Goal: Task Accomplishment & Management: Complete application form

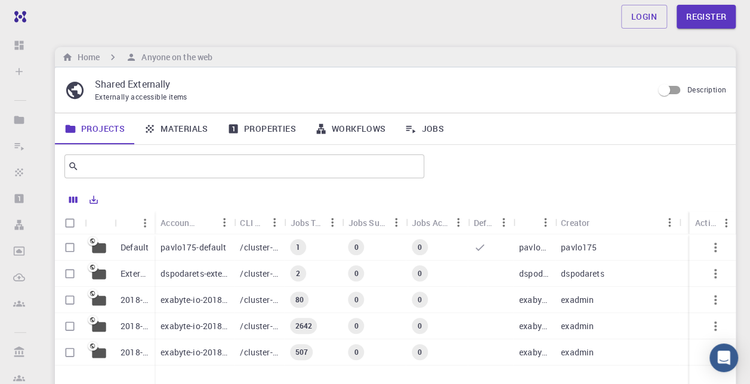
scroll to position [64, 0]
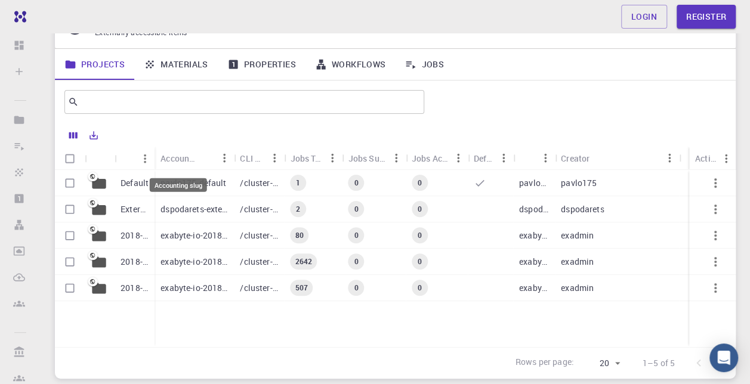
drag, startPoint x: 155, startPoint y: 158, endPoint x: 171, endPoint y: 154, distance: 16.5
click at [171, 154] on div "Accounting slug" at bounding box center [194, 158] width 79 height 23
click at [154, 158] on div "Name" at bounding box center [156, 158] width 12 height 23
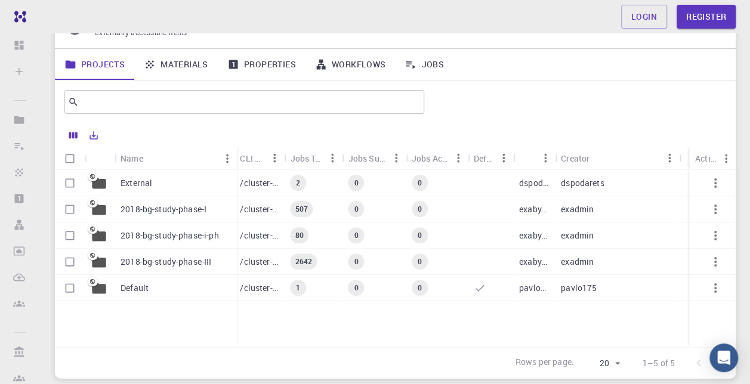
drag, startPoint x: 154, startPoint y: 158, endPoint x: 234, endPoint y: 156, distance: 80.0
click at [234, 156] on div "Name" at bounding box center [238, 158] width 12 height 23
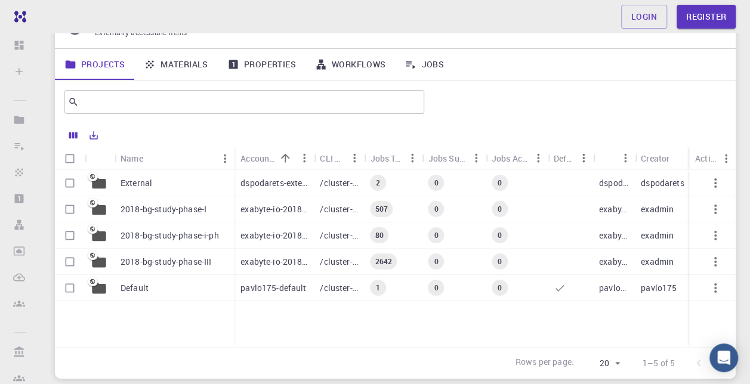
click at [160, 261] on p "2018-bg-study-phase-III" at bounding box center [166, 262] width 91 height 12
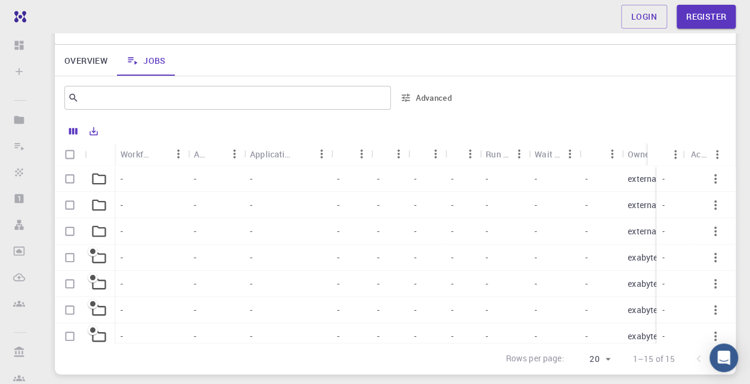
scroll to position [153, 0]
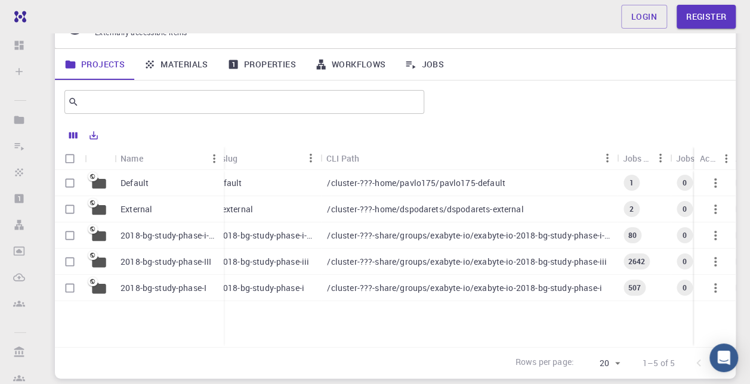
scroll to position [0, 56]
click at [149, 249] on div "2018-bg-study-phase-III" at bounding box center [169, 262] width 109 height 26
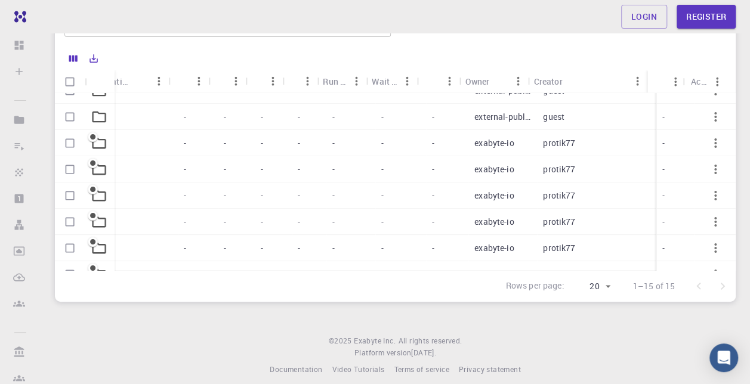
scroll to position [0, 162]
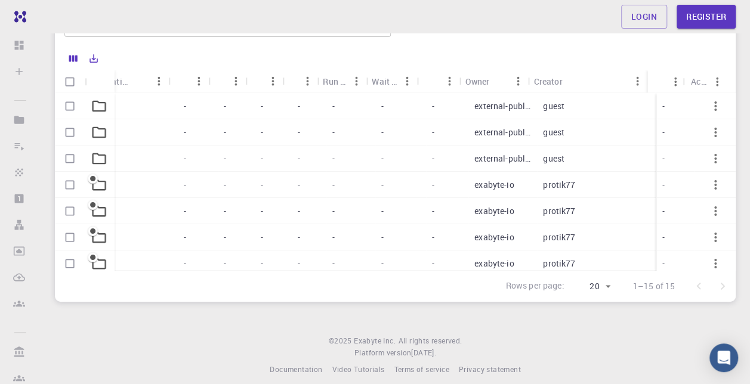
click at [292, 130] on div "-" at bounding box center [309, 132] width 35 height 26
click at [282, 130] on div at bounding box center [391, 177] width 672 height 168
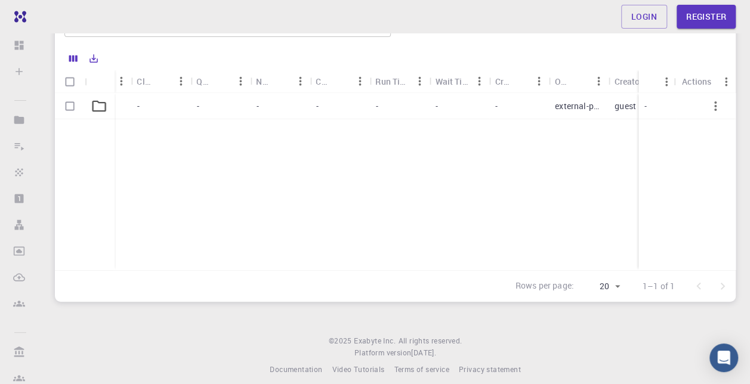
click at [282, 130] on div "- - - - - - - - - - external-public guest -" at bounding box center [359, 181] width 933 height 177
click at [265, 95] on div "-" at bounding box center [281, 106] width 60 height 26
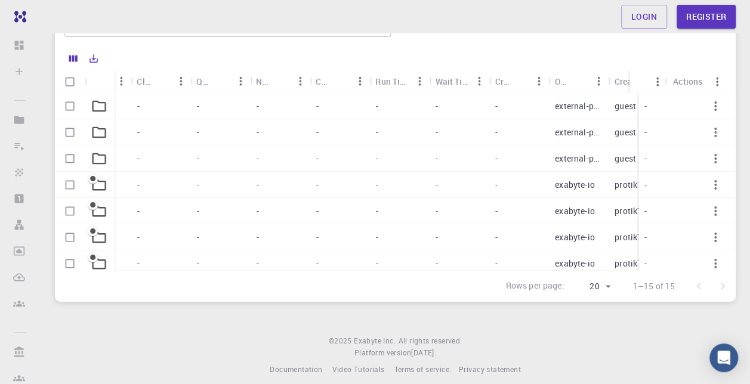
click at [265, 95] on div "-" at bounding box center [281, 106] width 60 height 26
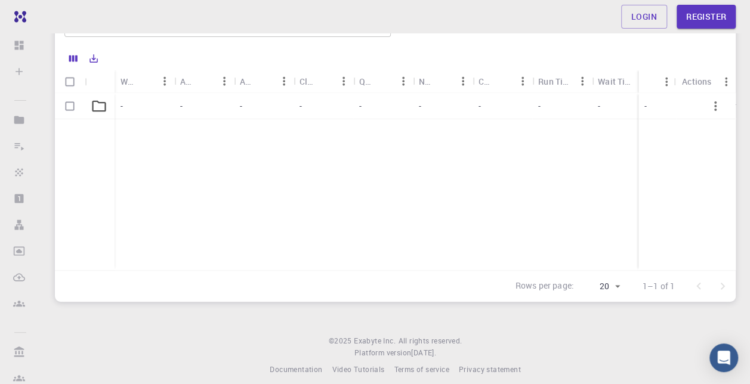
click at [236, 99] on div "-" at bounding box center [264, 106] width 60 height 26
click at [129, 101] on div "-" at bounding box center [145, 106] width 60 height 26
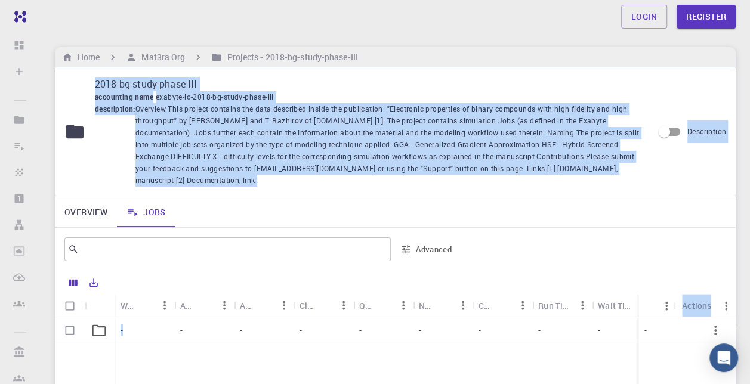
drag, startPoint x: 359, startPoint y: 125, endPoint x: 621, endPoint y: -49, distance: 315.2
click at [621, 0] on html "Free Dashboard Sign In (Sign Up) to Access Create Sign In (Sign Up) to Access N…" at bounding box center [375, 310] width 750 height 620
click at [466, 112] on span "Overview This project contains the data described inside the publication: "Elec…" at bounding box center [389, 144] width 508 height 83
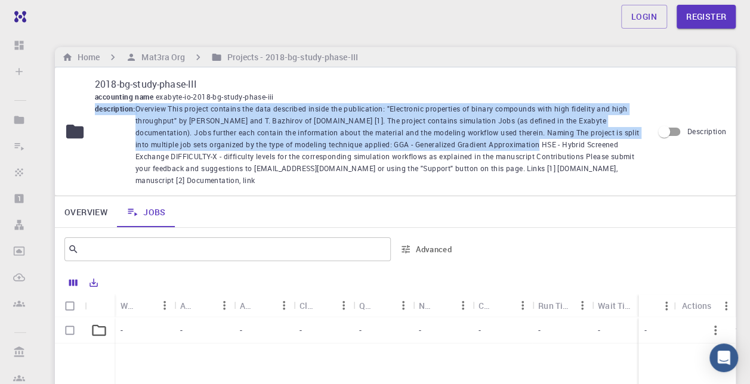
drag, startPoint x: 439, startPoint y: 98, endPoint x: 501, endPoint y: 147, distance: 79.0
click at [501, 147] on div "2018-bg-study-phase-III accounting name exabyte-io-2018-bg-study-phase-iii desc…" at bounding box center [369, 131] width 549 height 109
click at [501, 147] on span "Overview This project contains the data described inside the publication: "Elec…" at bounding box center [389, 144] width 508 height 83
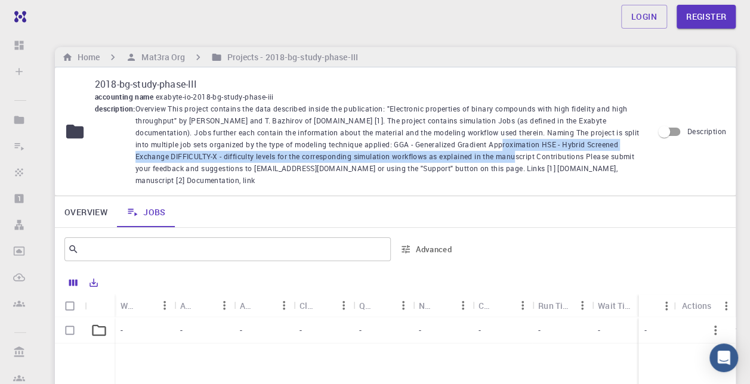
drag, startPoint x: 466, startPoint y: 144, endPoint x: 463, endPoint y: 162, distance: 17.6
click at [463, 162] on span "Overview This project contains the data described inside the publication: "Elec…" at bounding box center [389, 144] width 508 height 83
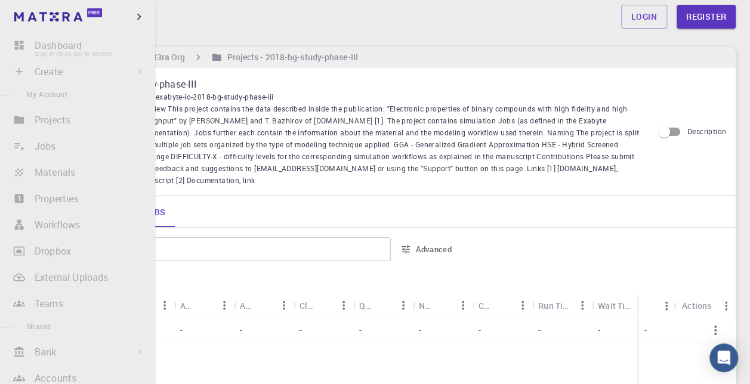
click at [33, 44] on li "Dashboard Sign In (Sign Up) to Access" at bounding box center [77, 45] width 155 height 24
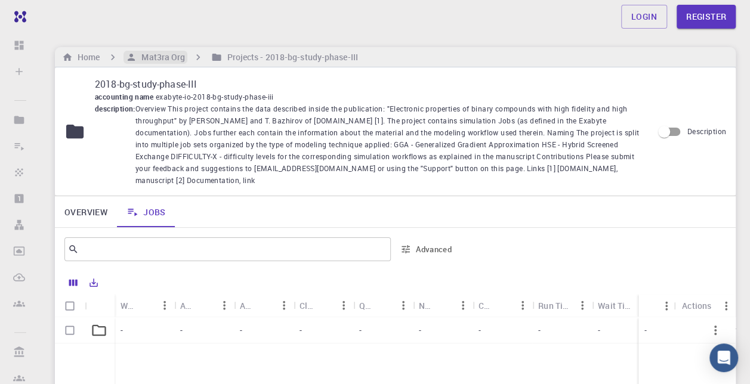
click at [148, 55] on h6 "Mat3ra Org" at bounding box center [161, 57] width 48 height 13
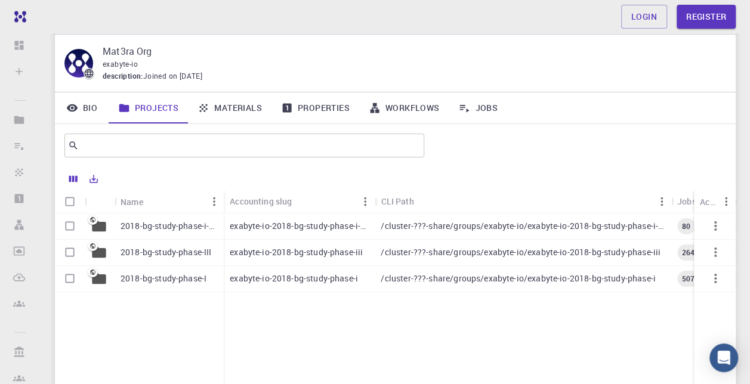
scroll to position [33, 0]
click at [309, 226] on p "exabyte-io-2018-bg-study-phase-i-ph" at bounding box center [299, 226] width 139 height 12
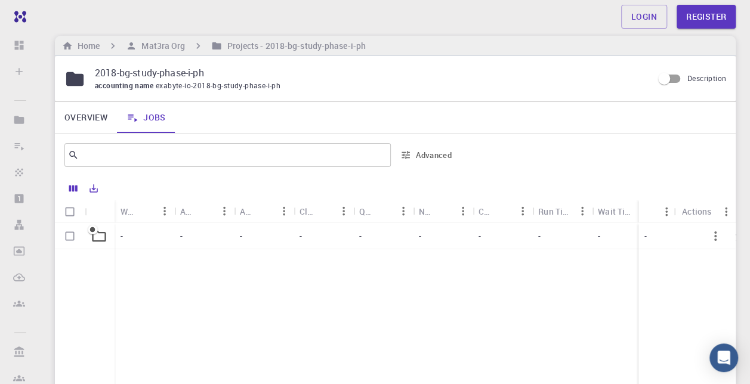
scroll to position [12, 0]
click at [156, 224] on div "-" at bounding box center [145, 236] width 60 height 26
click at [78, 113] on link "Overview" at bounding box center [86, 116] width 62 height 31
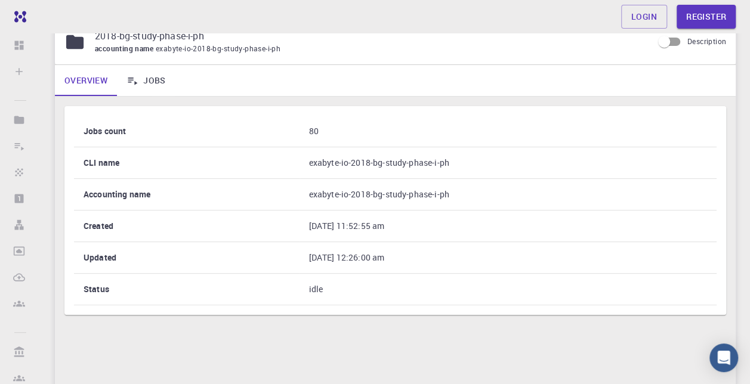
scroll to position [49, 0]
click at [149, 78] on link "Jobs" at bounding box center [146, 79] width 58 height 31
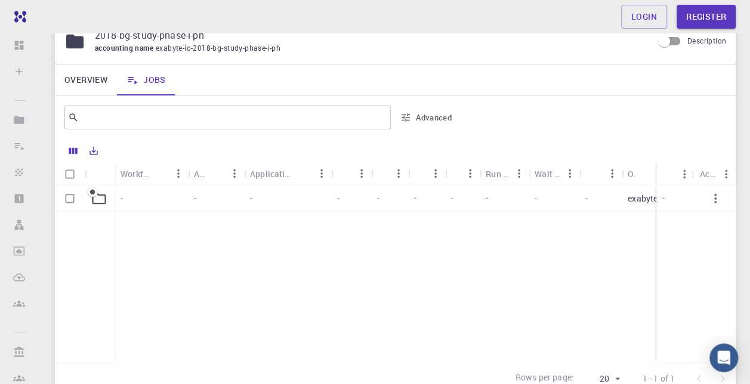
click at [215, 190] on div "-" at bounding box center [216, 199] width 56 height 26
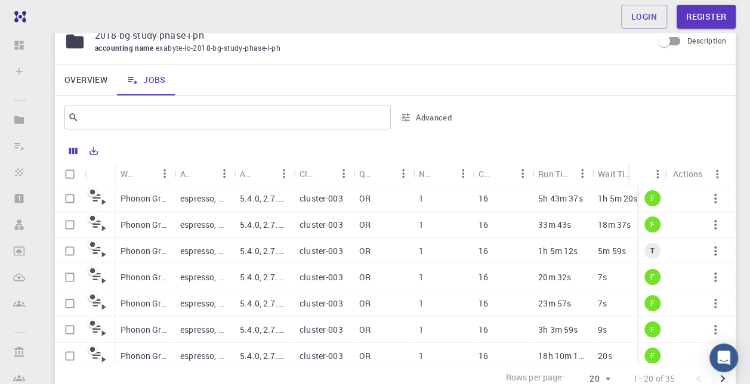
scroll to position [144, 0]
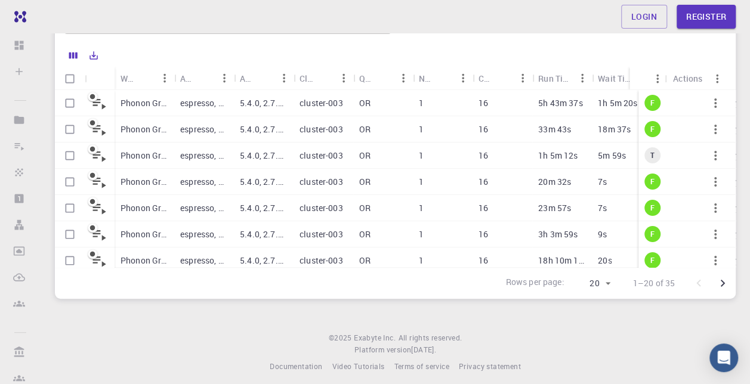
click at [372, 112] on div "OR" at bounding box center [383, 103] width 60 height 26
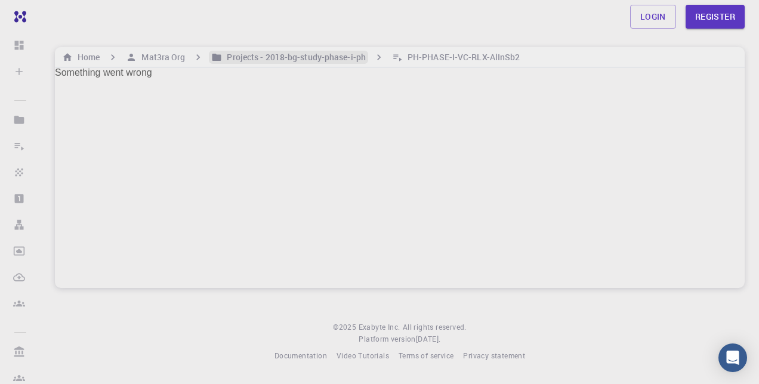
click at [323, 56] on h6 "Projects - 2018-bg-study-phase-i-ph" at bounding box center [294, 57] width 144 height 13
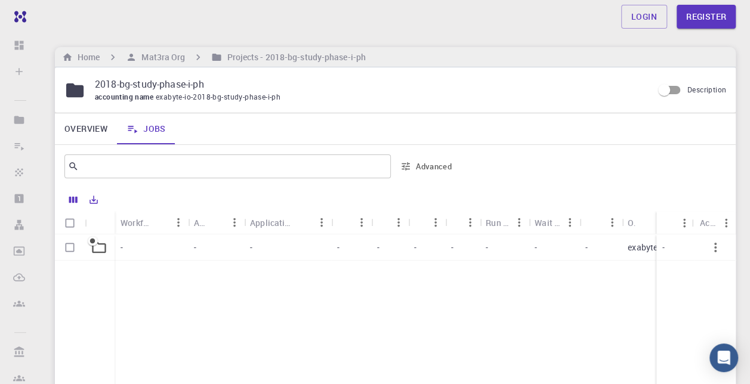
click at [279, 242] on div "-" at bounding box center [287, 248] width 87 height 26
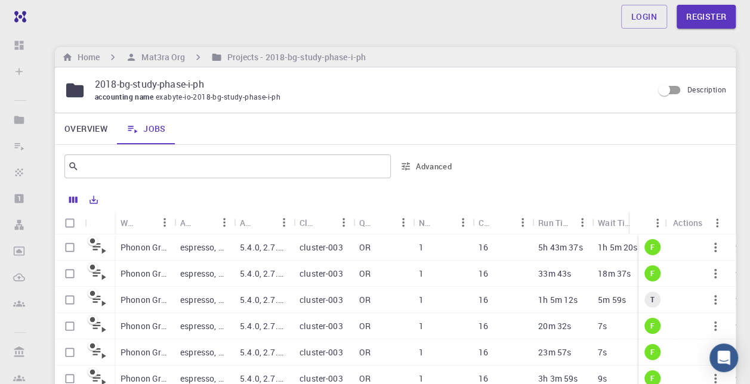
click at [220, 270] on p "espresso, python, shell" at bounding box center [204, 274] width 48 height 12
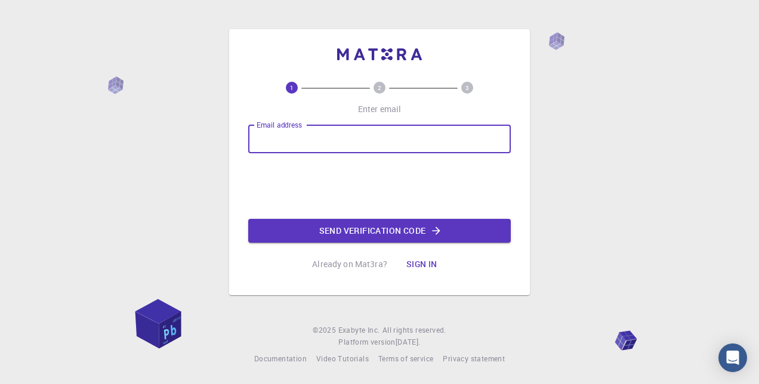
click at [399, 138] on input "Email address" at bounding box center [379, 139] width 263 height 29
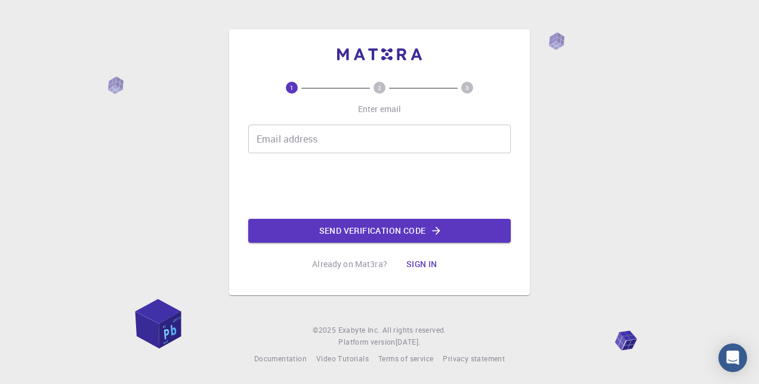
click at [566, 264] on div "1 2 3 Enter email Email address Email address Send verification code Already on…" at bounding box center [379, 192] width 759 height 384
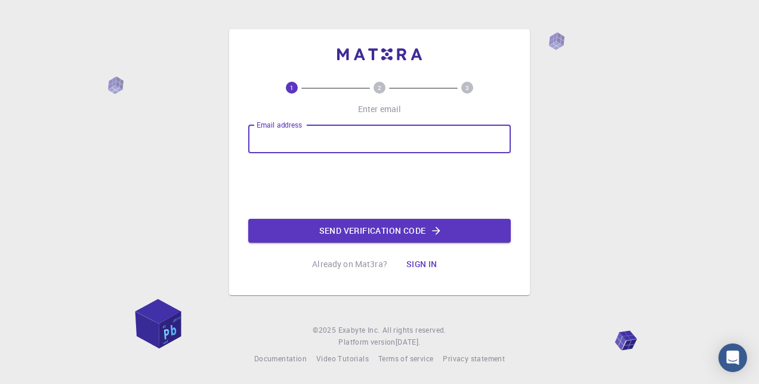
click at [359, 151] on input "Email address" at bounding box center [379, 139] width 263 height 29
type input "percychen@g.ecc.u-tokyo.ac.jp"
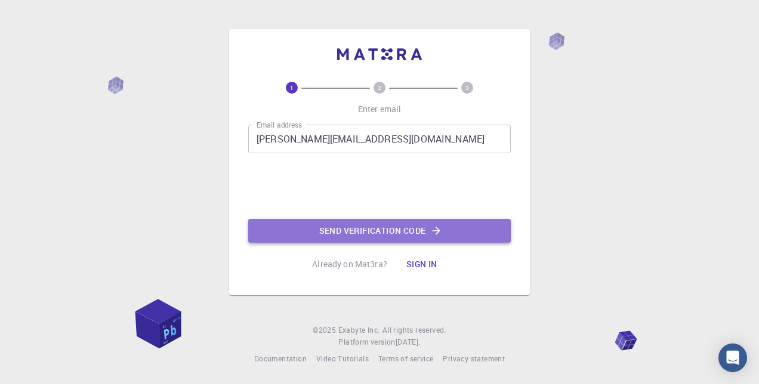
click at [373, 238] on button "Send verification code" at bounding box center [379, 231] width 263 height 24
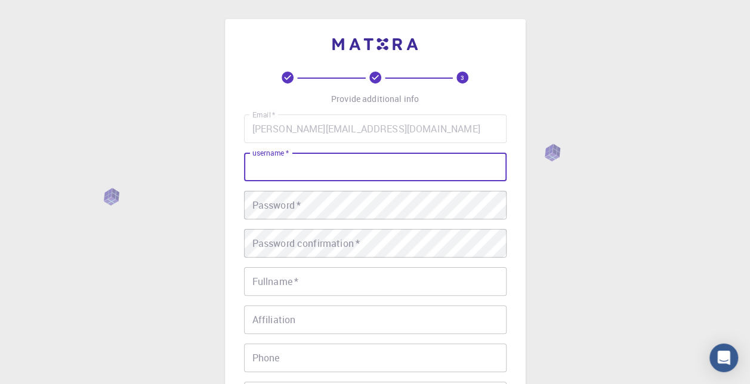
click at [414, 161] on input "username   *" at bounding box center [375, 167] width 263 height 29
type input "percy097189"
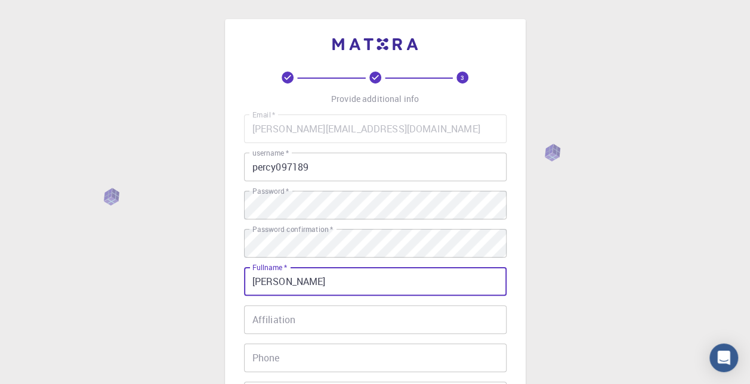
type input "[PERSON_NAME]"
click at [282, 329] on input "Affiliation" at bounding box center [375, 320] width 263 height 29
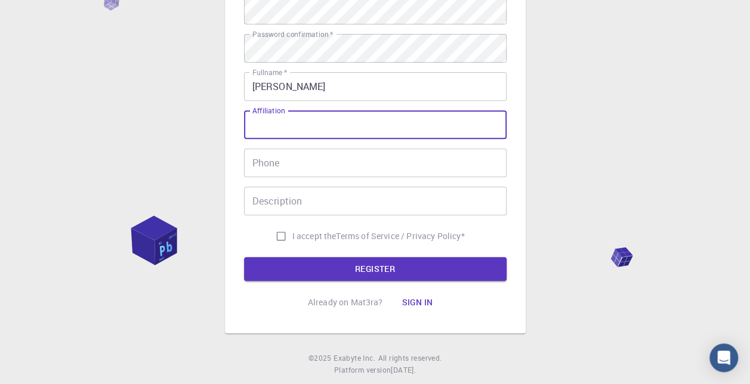
scroll to position [196, 0]
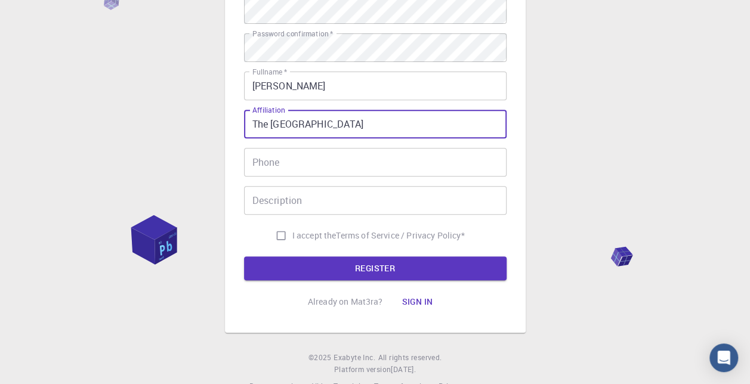
type input "The University of Tokyo"
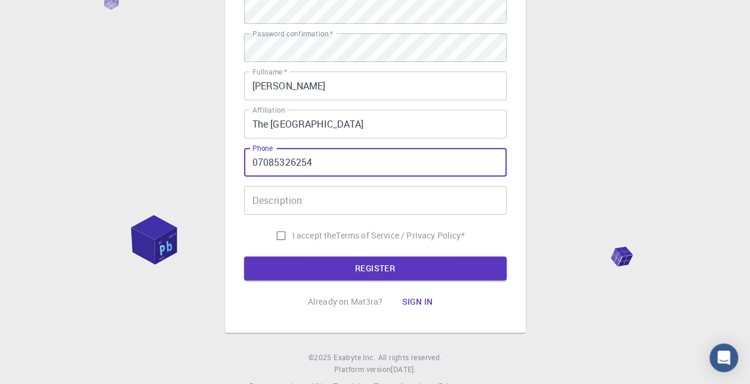
type input "07085326254"
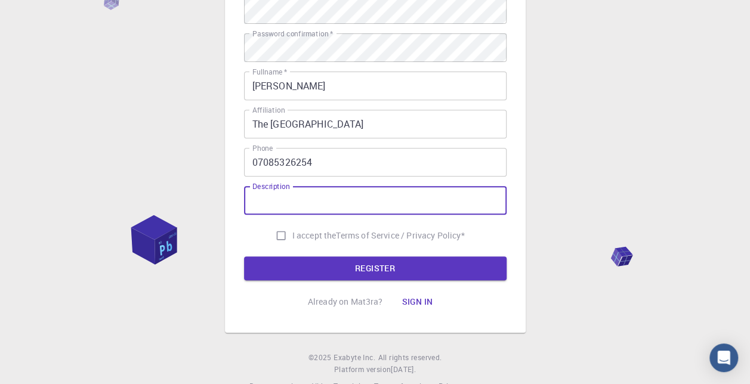
click at [456, 152] on input "07085326254" at bounding box center [375, 162] width 263 height 29
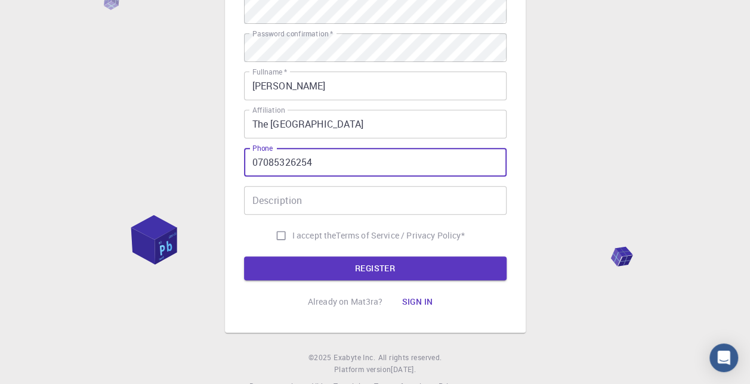
click at [456, 152] on input "07085326254" at bounding box center [375, 162] width 263 height 29
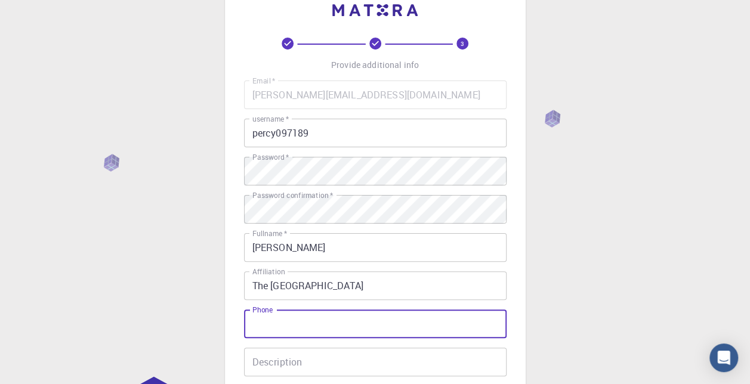
scroll to position [163, 0]
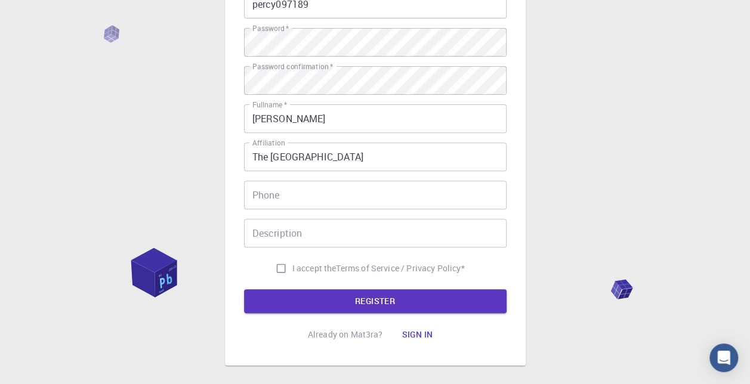
click at [297, 270] on span "I accept the" at bounding box center [314, 269] width 44 height 12
click at [292, 270] on input "I accept the Terms of Service / Privacy Policy *" at bounding box center [281, 268] width 23 height 23
checkbox input "true"
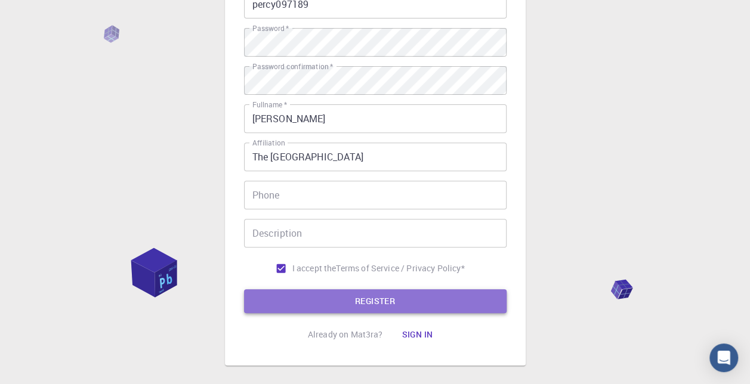
click at [315, 289] on button "REGISTER" at bounding box center [375, 301] width 263 height 24
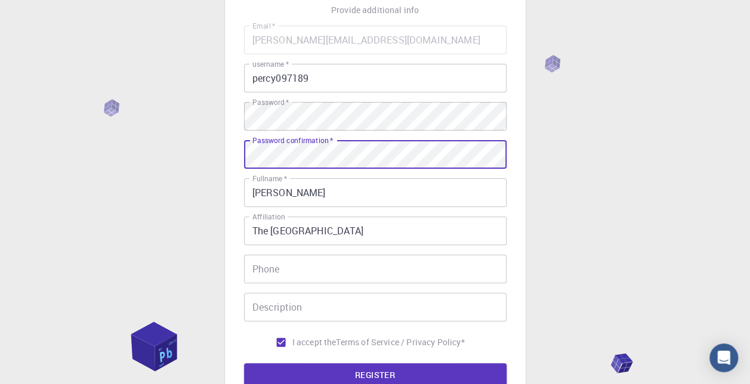
scroll to position [186, 0]
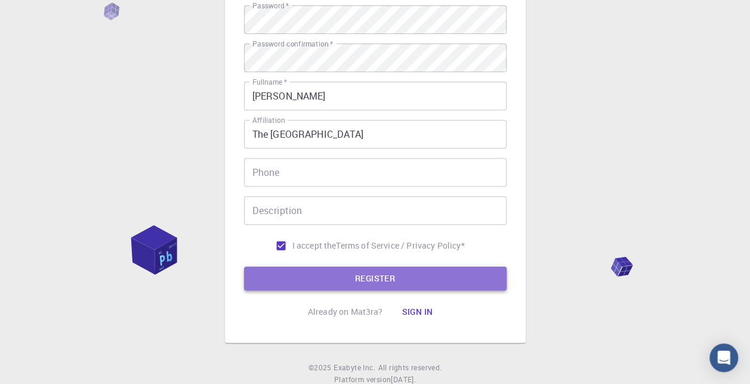
click at [377, 273] on button "REGISTER" at bounding box center [375, 279] width 263 height 24
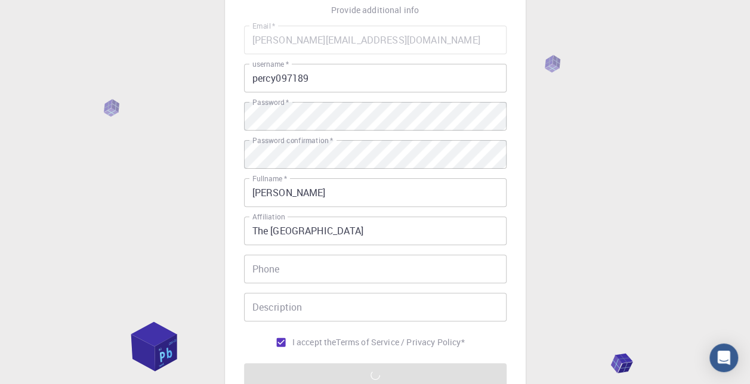
scroll to position [98, 0]
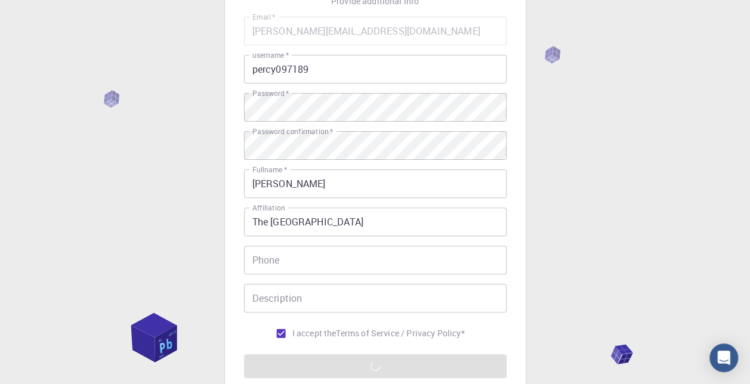
drag, startPoint x: 555, startPoint y: 54, endPoint x: 587, endPoint y: 55, distance: 32.3
click at [587, 55] on div "3 Provide additional info Email   * percychen@g.ecc.u-tokyo.ac.jp Email   * use…" at bounding box center [375, 206] width 750 height 608
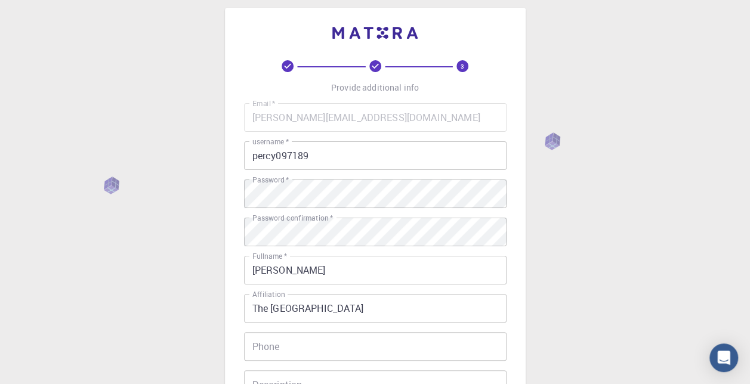
scroll to position [224, 0]
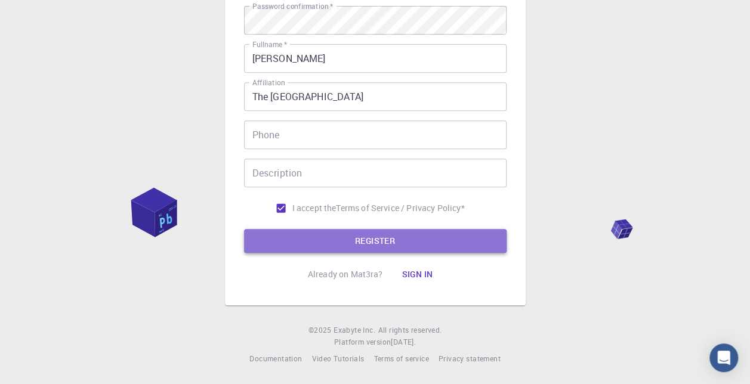
click at [337, 234] on button "REGISTER" at bounding box center [375, 241] width 263 height 24
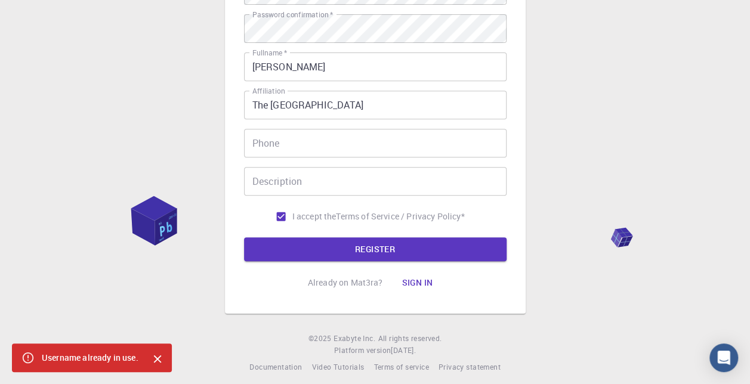
scroll to position [218, 0]
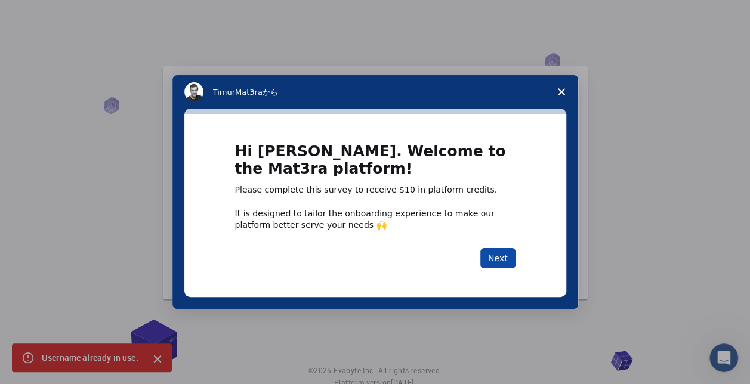
click at [502, 250] on button "Next" at bounding box center [497, 258] width 35 height 20
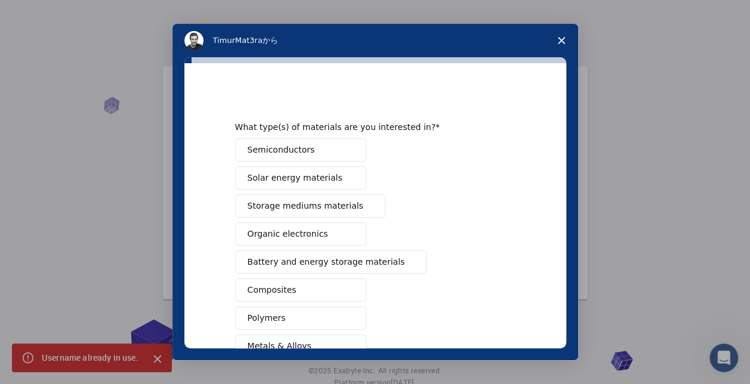
click at [335, 154] on button "Semiconductors" at bounding box center [300, 149] width 131 height 23
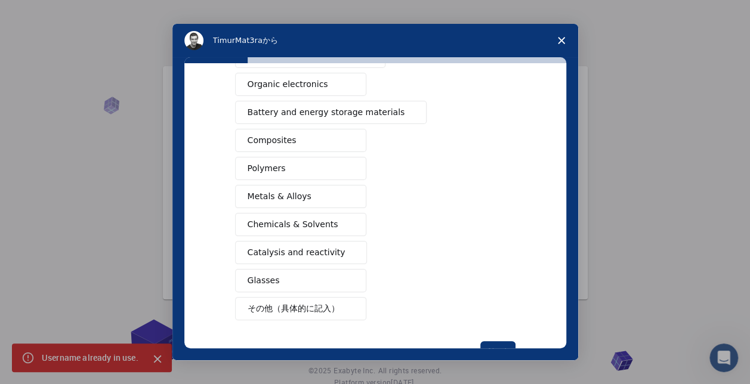
scroll to position [150, 0]
click at [334, 245] on button "Catalysis and reactivity" at bounding box center [301, 252] width 133 height 23
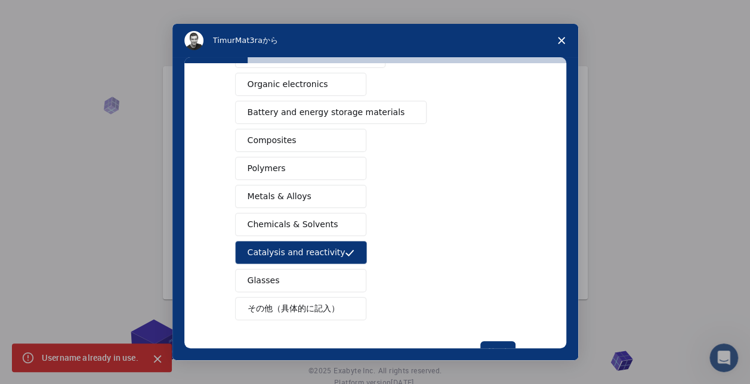
scroll to position [187, 0]
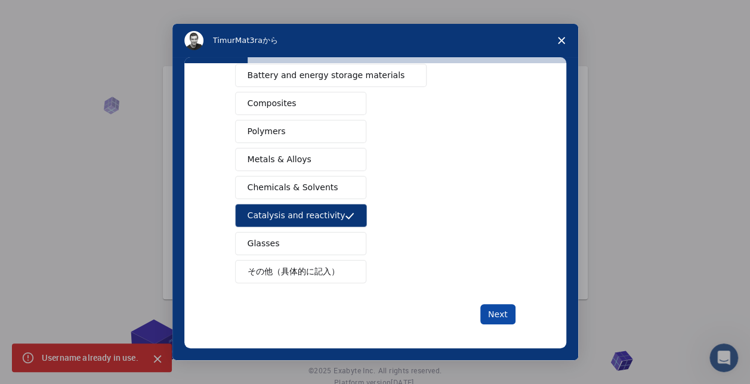
click at [488, 313] on button "Next" at bounding box center [497, 314] width 35 height 20
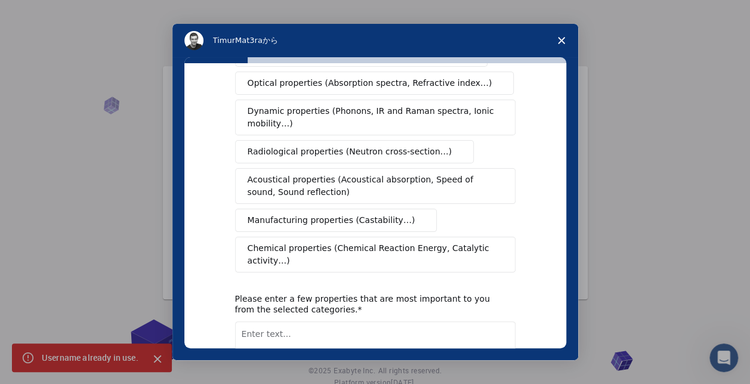
scroll to position [0, 0]
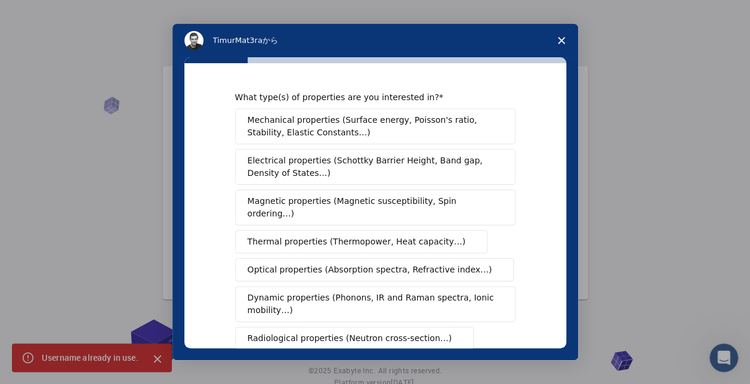
click at [384, 119] on span "Mechanical properties (Surface energy, Poisson's ratio, Stability, Elastic Cons…" at bounding box center [372, 126] width 249 height 25
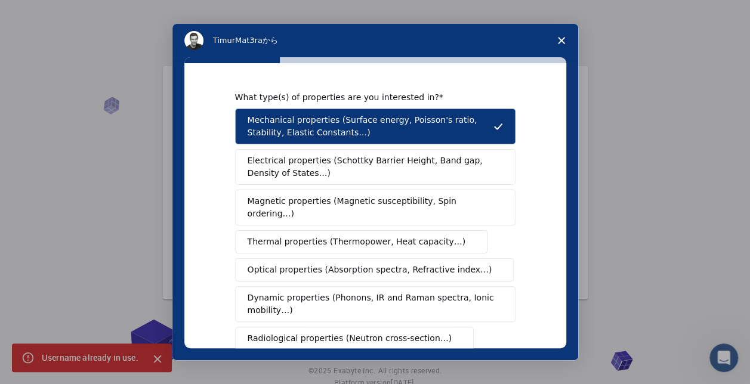
click at [365, 153] on button "Electrical properties (Schottky Barrier Height, Band gap, Density of States…)" at bounding box center [375, 167] width 281 height 36
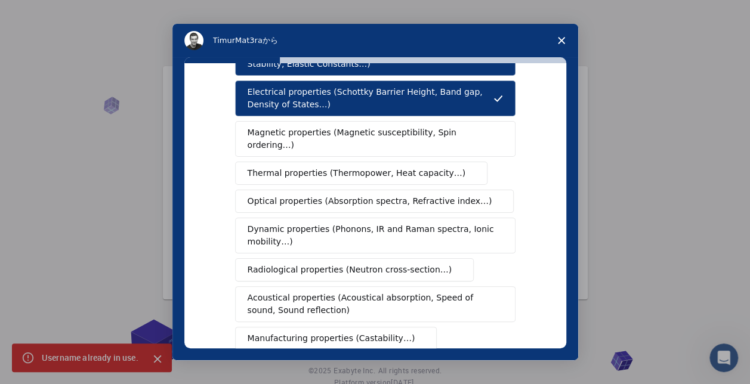
scroll to position [70, 0]
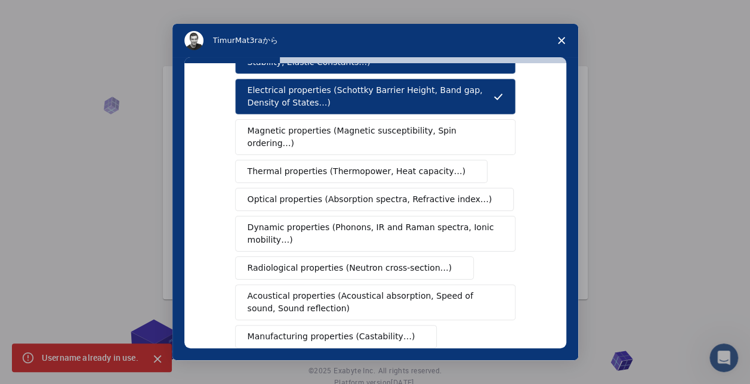
click at [389, 193] on span "Optical properties (Absorption spectra, Refractive index…)" at bounding box center [370, 199] width 245 height 13
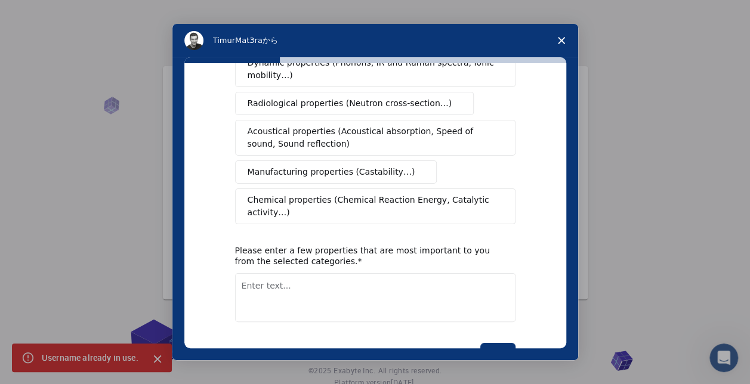
scroll to position [236, 0]
click at [423, 193] on span "Chemical properties (Chemical Reaction Energy, Catalytic activity…)" at bounding box center [371, 205] width 247 height 25
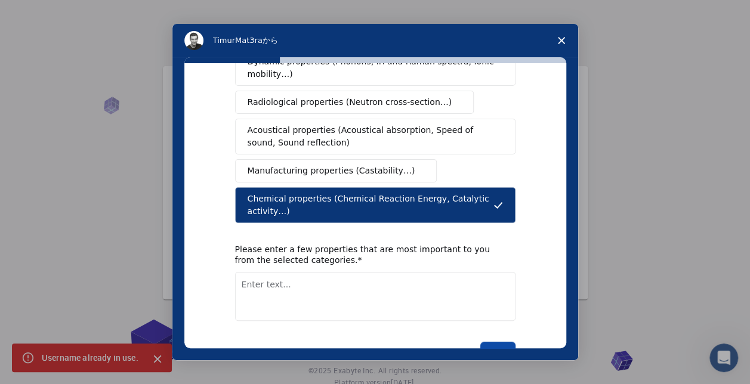
click at [500, 342] on button "Next" at bounding box center [497, 352] width 35 height 20
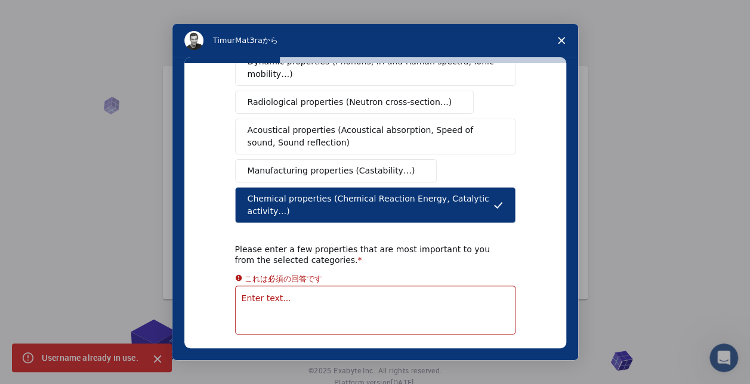
click at [560, 32] on span "アンケートを閉じる" at bounding box center [561, 40] width 33 height 33
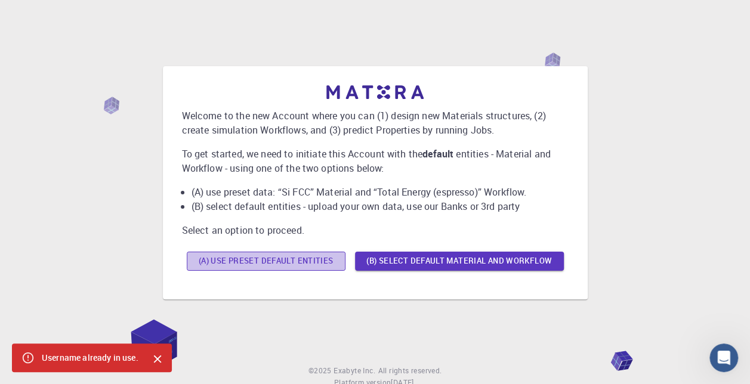
click at [318, 258] on button "(A) Use preset default entities" at bounding box center [266, 261] width 159 height 19
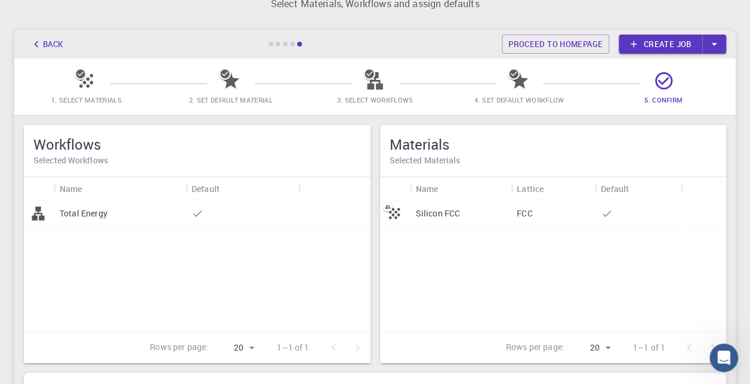
scroll to position [34, 0]
click at [672, 47] on link "Create job" at bounding box center [661, 44] width 84 height 19
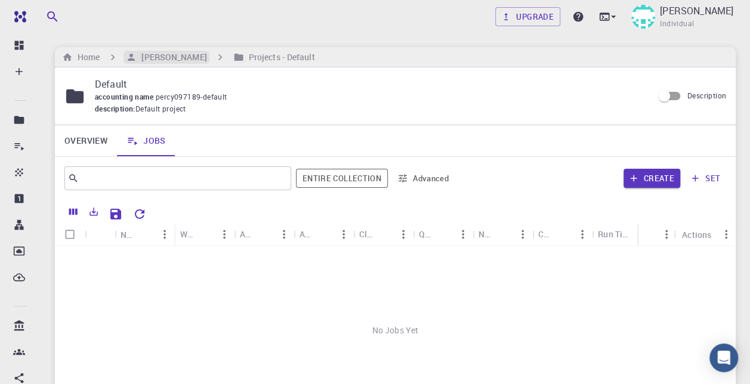
click at [176, 57] on h6 "[PERSON_NAME]" at bounding box center [172, 57] width 70 height 13
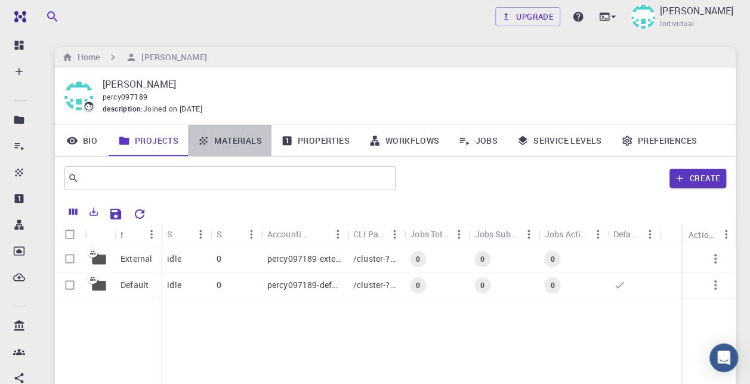
click at [215, 133] on link "Materials" at bounding box center [230, 140] width 84 height 31
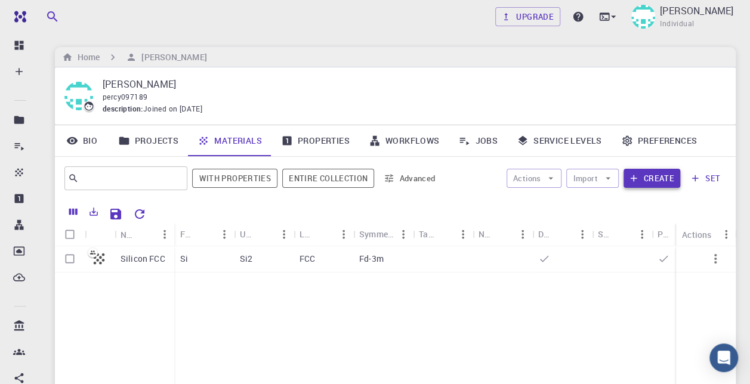
click at [648, 180] on button "Create" at bounding box center [652, 178] width 57 height 19
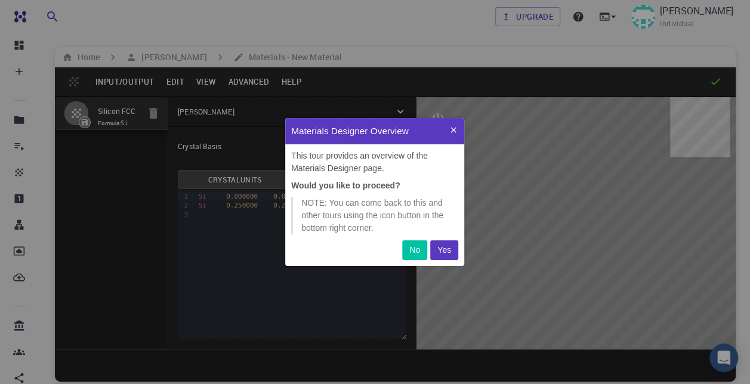
scroll to position [138, 170]
click at [418, 249] on p "No" at bounding box center [414, 250] width 11 height 13
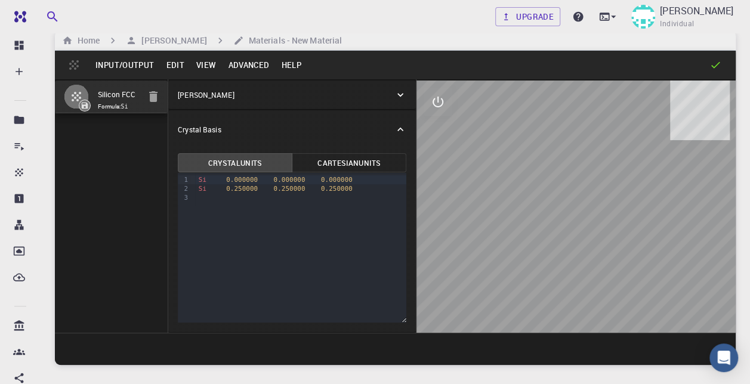
scroll to position [16, 0]
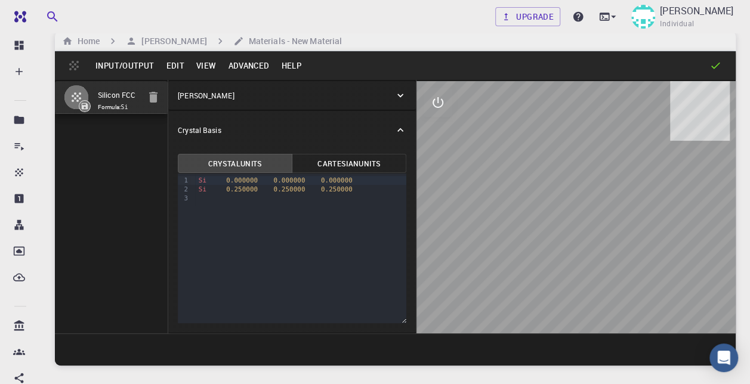
drag, startPoint x: 555, startPoint y: 253, endPoint x: 540, endPoint y: 202, distance: 53.6
click at [540, 202] on div at bounding box center [576, 207] width 319 height 252
click at [171, 67] on button "Edit" at bounding box center [175, 65] width 30 height 19
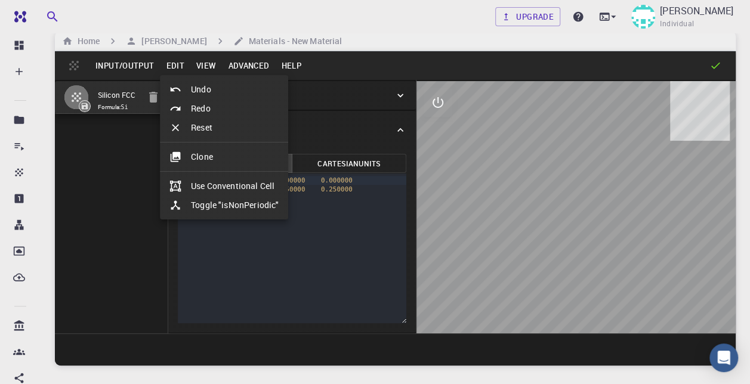
click at [130, 61] on div at bounding box center [375, 192] width 750 height 384
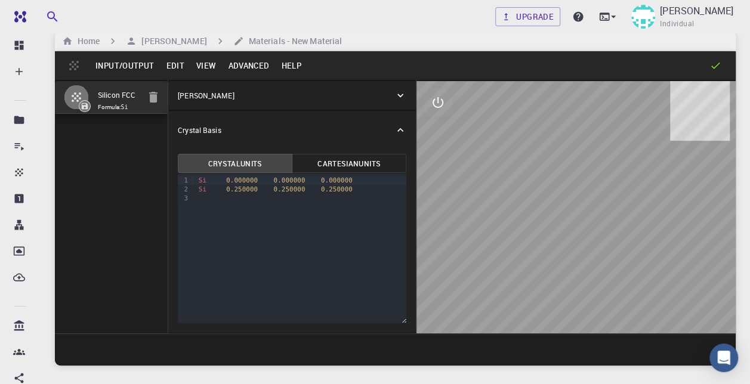
click at [130, 61] on button "Input/Output" at bounding box center [125, 65] width 70 height 19
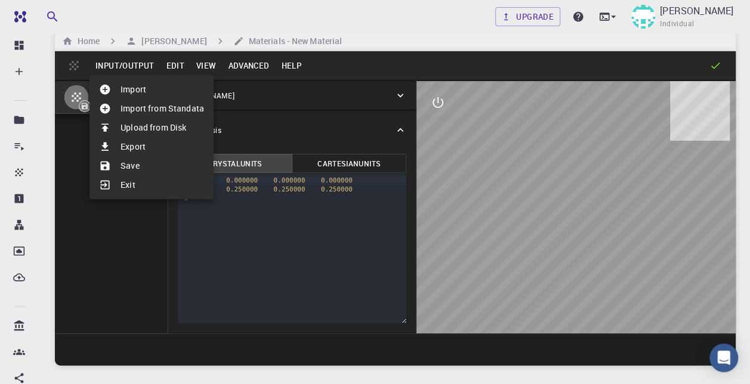
click at [204, 67] on div at bounding box center [375, 192] width 750 height 384
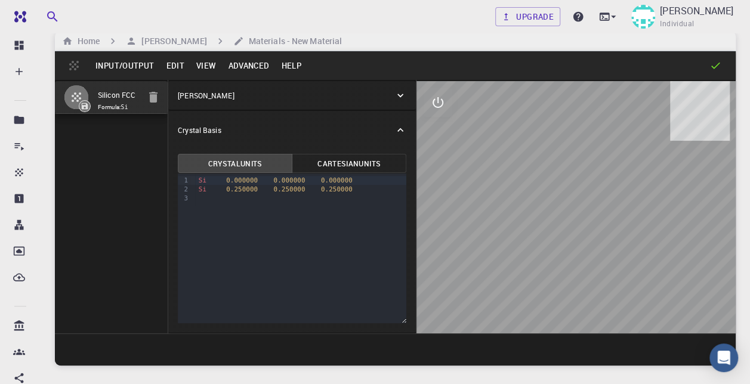
click at [182, 66] on button "Edit" at bounding box center [175, 65] width 30 height 19
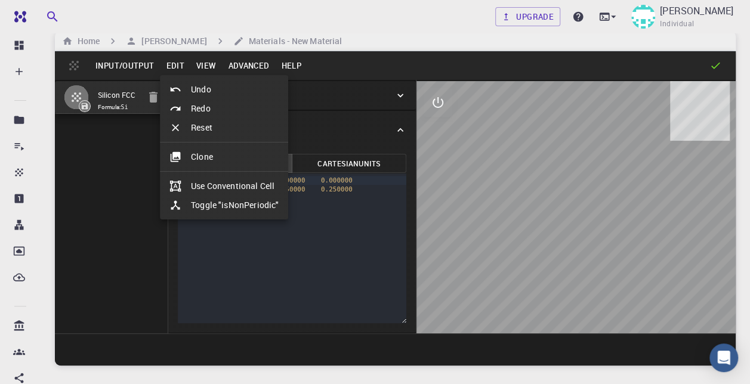
click at [194, 53] on div at bounding box center [375, 192] width 750 height 384
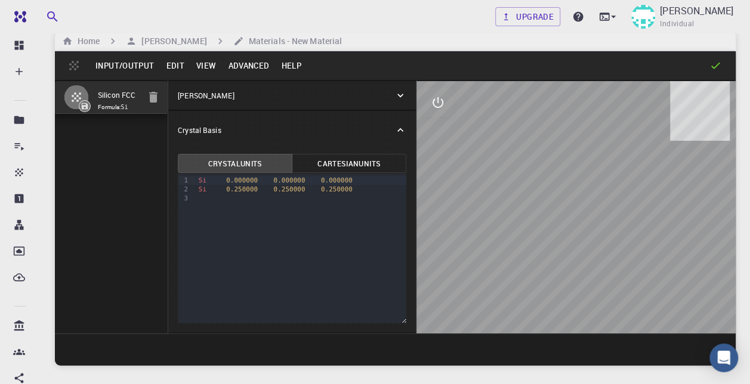
click at [200, 58] on button "View" at bounding box center [206, 65] width 32 height 19
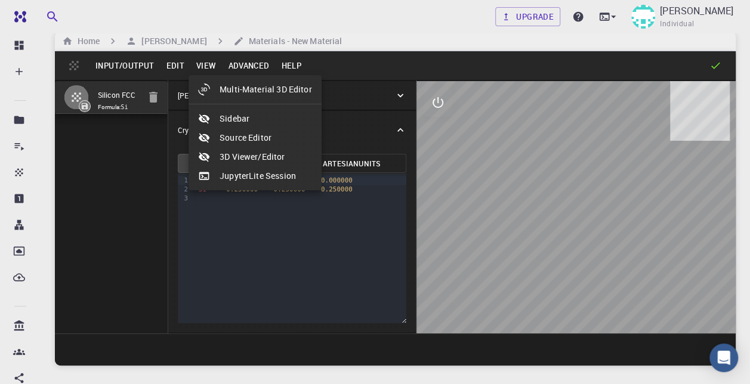
click at [245, 58] on div at bounding box center [375, 192] width 750 height 384
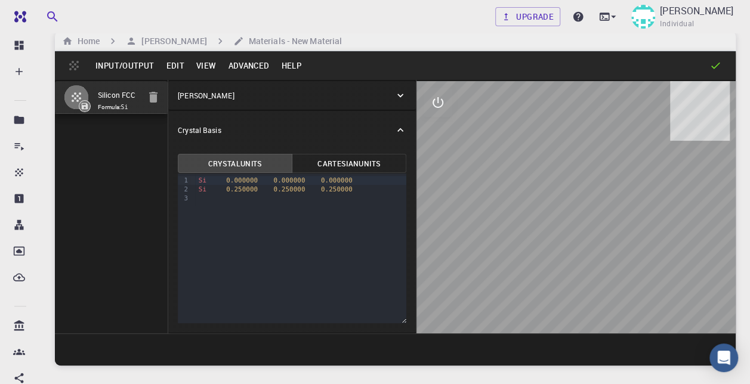
click at [245, 61] on button "Advanced" at bounding box center [248, 65] width 53 height 19
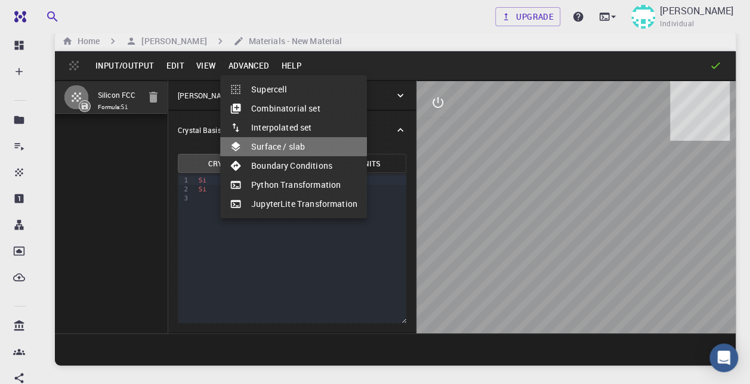
click at [302, 144] on li "Surface / slab" at bounding box center [293, 146] width 147 height 19
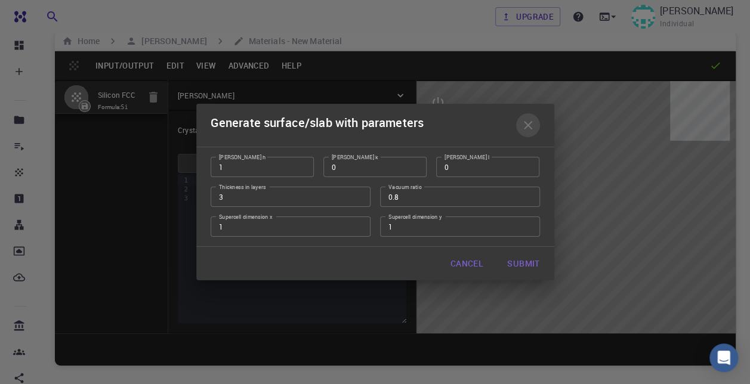
click at [528, 125] on icon "button" at bounding box center [528, 125] width 8 height 8
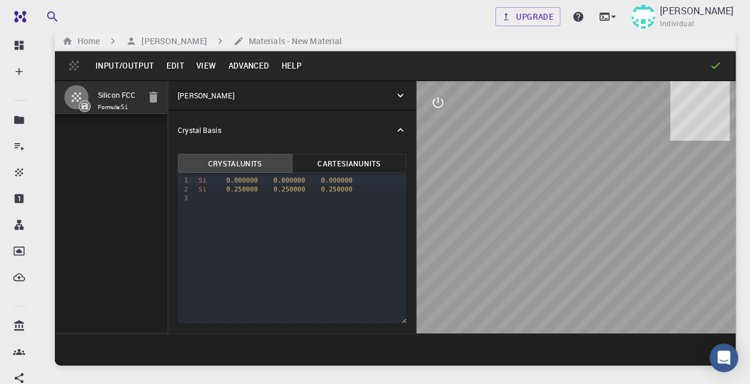
drag, startPoint x: 520, startPoint y: 220, endPoint x: 598, endPoint y: 192, distance: 82.3
click at [598, 192] on div at bounding box center [576, 207] width 319 height 252
drag, startPoint x: 596, startPoint y: 258, endPoint x: 631, endPoint y: 210, distance: 59.8
click at [631, 210] on div at bounding box center [576, 207] width 319 height 252
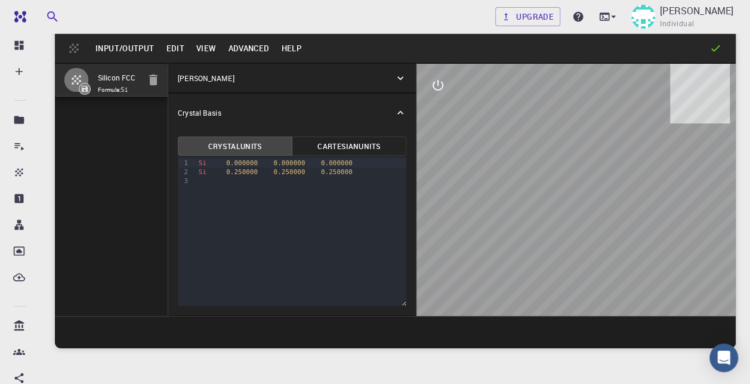
scroll to position [34, 0]
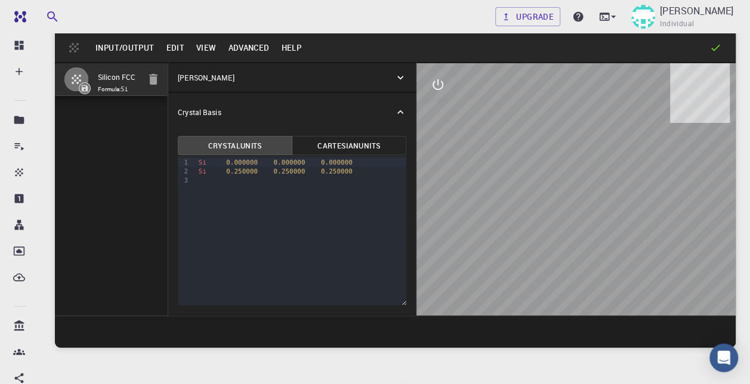
drag, startPoint x: 606, startPoint y: 224, endPoint x: 495, endPoint y: 194, distance: 114.4
click at [495, 194] on div at bounding box center [576, 189] width 319 height 252
click at [351, 158] on div "Si 0.000000 0.000000 0.000000" at bounding box center [300, 162] width 211 height 9
click at [340, 167] on div "Si 0.250000 0.250000 0.250000" at bounding box center [300, 171] width 211 height 9
click at [331, 180] on div at bounding box center [300, 180] width 211 height 9
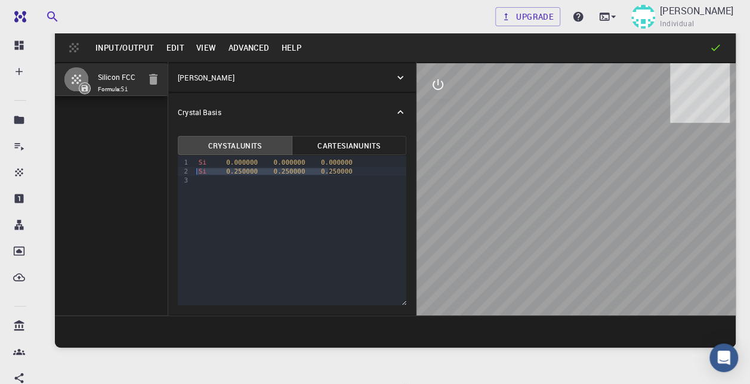
drag, startPoint x: 334, startPoint y: 170, endPoint x: 170, endPoint y: 174, distance: 164.2
click at [170, 174] on div "Crystal Units Cartesian Units 9 1 2 3 › Si 0.000000 0.000000 0.000000 Si 0.2500…" at bounding box center [292, 223] width 248 height 184
copy div "Si 0.250000 0.250000 0.250000"
click at [228, 193] on div "9 1 2 3 › Si 0.000000 0.000000 0.000000 Si 0.250000 0.250000 0.250000" at bounding box center [292, 231] width 229 height 150
drag, startPoint x: 488, startPoint y: 180, endPoint x: 500, endPoint y: 180, distance: 11.9
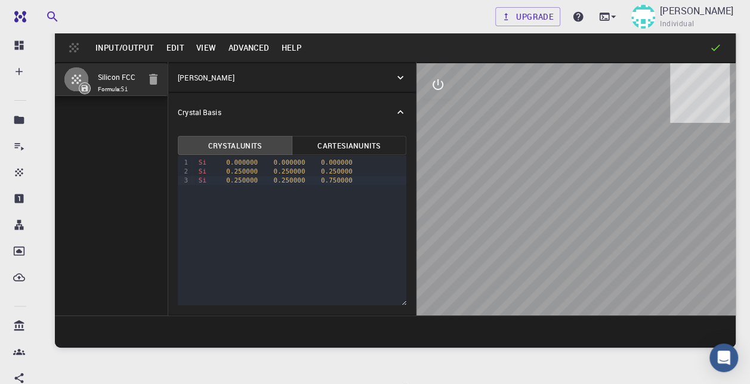
click at [500, 180] on div at bounding box center [576, 189] width 319 height 252
drag, startPoint x: 500, startPoint y: 180, endPoint x: 439, endPoint y: 85, distance: 112.9
click at [439, 85] on div at bounding box center [576, 189] width 319 height 252
click at [439, 85] on icon "interactive" at bounding box center [438, 85] width 14 height 14
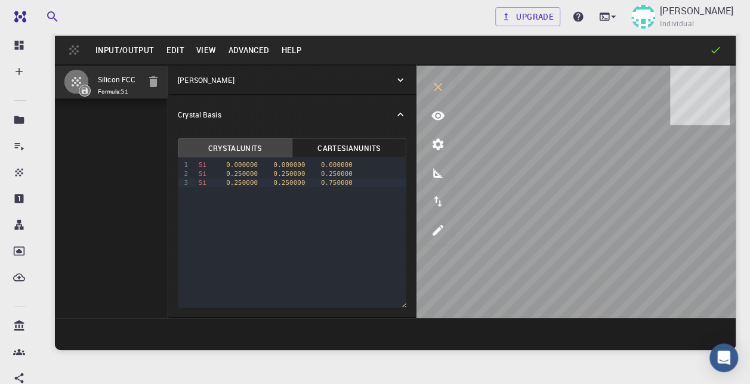
scroll to position [31, 0]
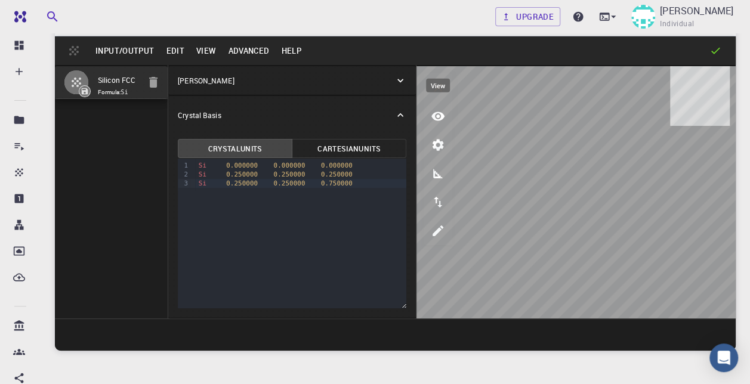
click at [448, 118] on button "view" at bounding box center [438, 116] width 29 height 29
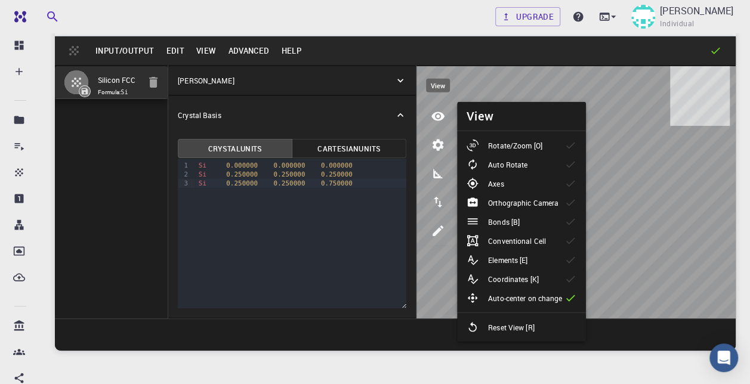
click at [448, 118] on button "view" at bounding box center [438, 116] width 29 height 29
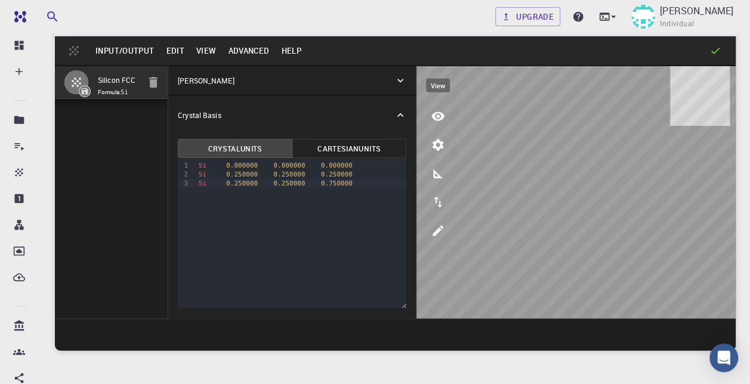
click at [448, 118] on button "view" at bounding box center [438, 116] width 29 height 29
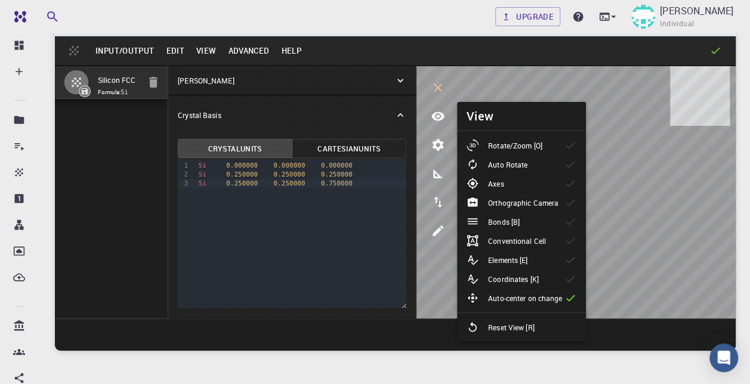
drag, startPoint x: 518, startPoint y: 155, endPoint x: 539, endPoint y: 145, distance: 23.2
click at [539, 145] on ul "Rotate/Zoom [O] Auto Rotate Axes Orthographic Camera Bonds [B] Conventional Cel…" at bounding box center [521, 236] width 129 height 211
click at [539, 145] on p "Rotate/Zoom [O]" at bounding box center [515, 145] width 54 height 11
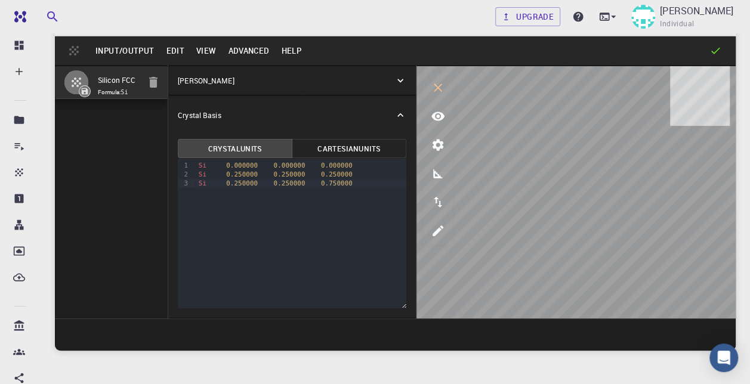
click at [244, 55] on button "Advanced" at bounding box center [248, 50] width 53 height 19
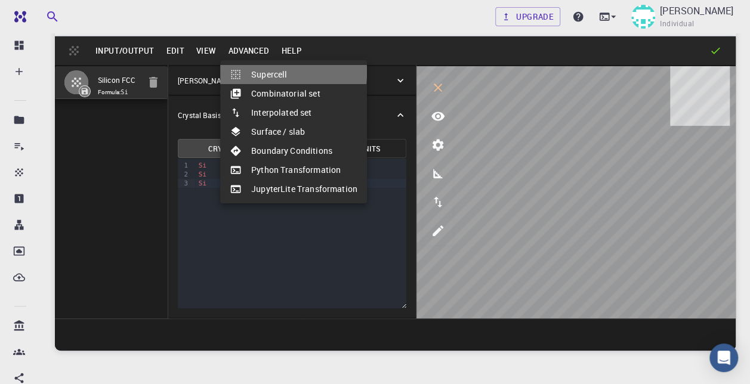
click at [257, 72] on li "Supercell" at bounding box center [293, 74] width 147 height 19
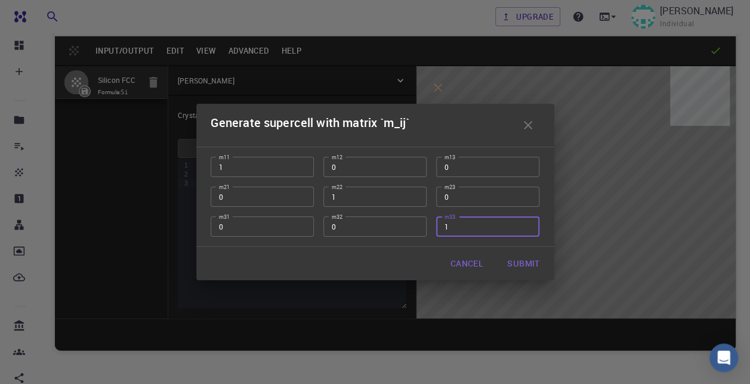
click at [490, 235] on input "1" at bounding box center [487, 227] width 103 height 20
type input "4"
click at [516, 263] on button "Submit" at bounding box center [523, 264] width 51 height 24
type input "TRI"
type input "15.468"
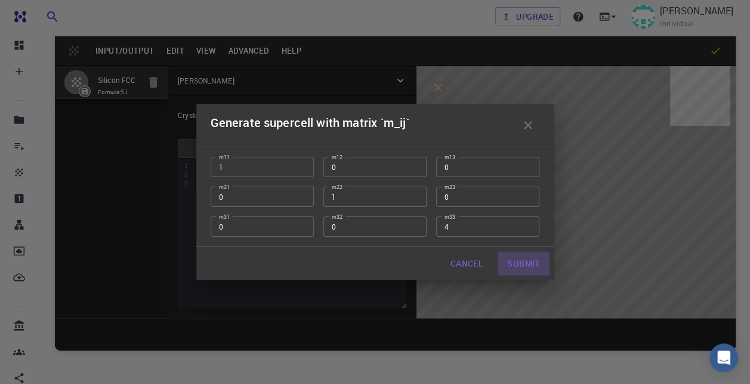
type input "59.99999432867028"
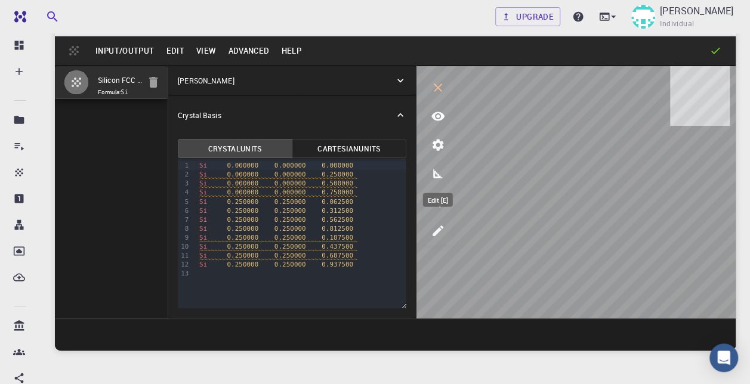
click at [442, 224] on icon "edit [e]" at bounding box center [438, 231] width 14 height 14
select select "Color"
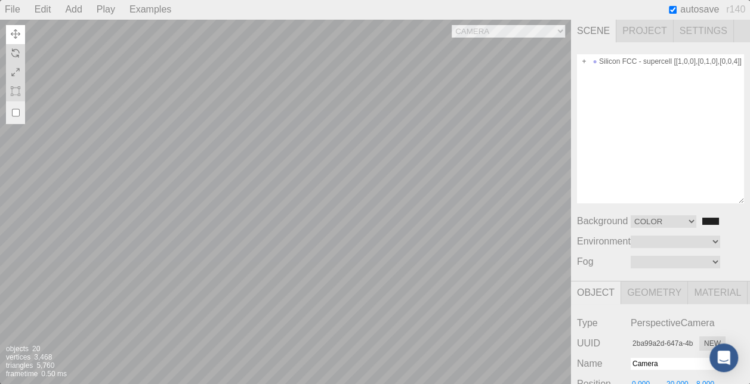
click at [356, 240] on div "Camera OrthographicCamera PerspectiveCamera Objects 20 Vertices 3,468 Triangles…" at bounding box center [285, 201] width 571 height 365
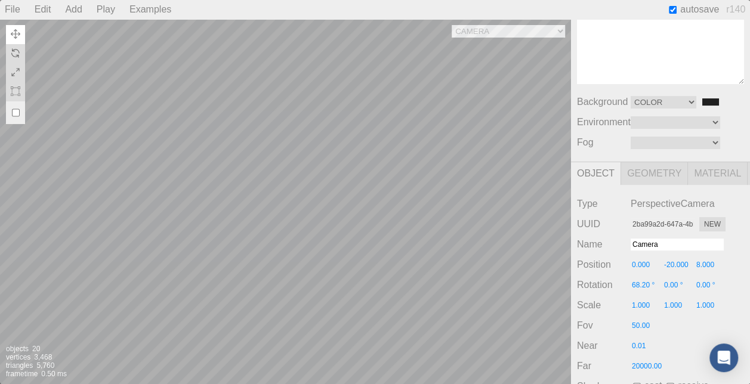
scroll to position [122, 0]
click at [346, 116] on div "Camera OrthographicCamera PerspectiveCamera Objects 20 Vertices 3,468 Triangles…" at bounding box center [285, 201] width 571 height 365
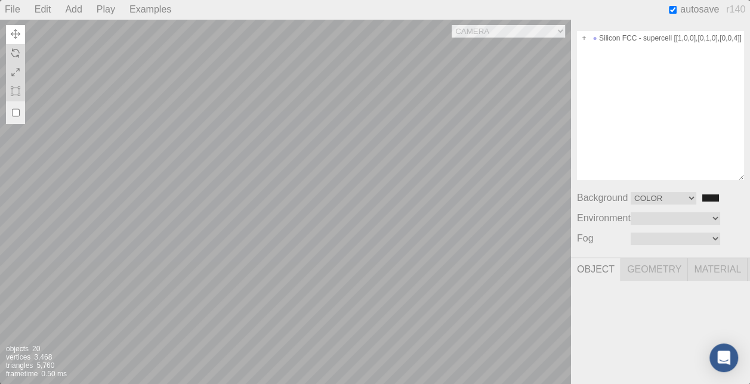
click at [346, 116] on div "Camera OrthographicCamera PerspectiveCamera Objects 20 Vertices 3,468 Triangles…" at bounding box center [285, 201] width 571 height 365
click at [646, 264] on span "Geometry" at bounding box center [654, 269] width 67 height 23
click at [275, 115] on div "Camera OrthographicCamera PerspectiveCamera Objects 20 Vertices 3,468 Triangles…" at bounding box center [285, 201] width 571 height 365
click at [287, 143] on div "Camera OrthographicCamera PerspectiveCamera Objects 20 Vertices 3,468 Triangles…" at bounding box center [285, 201] width 571 height 365
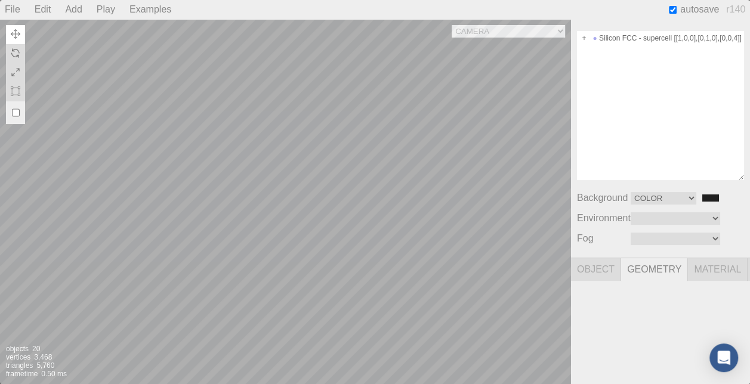
type input "dd49a30f-63be-4943-8aef-1789ba77d217"
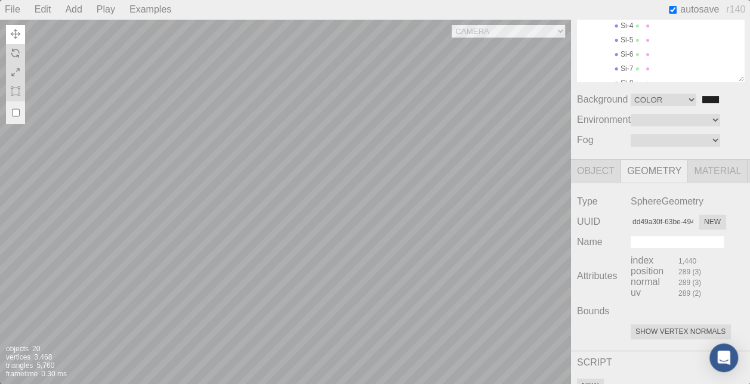
click at [429, 19] on div "Camera OrthographicCamera PerspectiveCamera Objects 20 Vertices 3,468 Triangles…" at bounding box center [285, 201] width 571 height 365
click at [296, 185] on div "Camera OrthographicCamera PerspectiveCamera Objects 20 Vertices 3,468 Triangles…" at bounding box center [285, 201] width 571 height 365
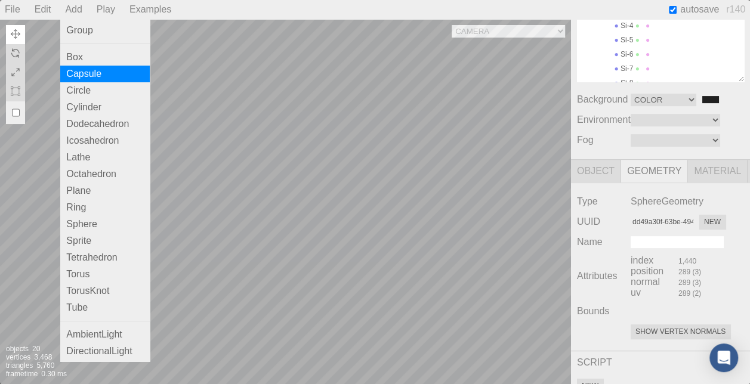
click at [82, 69] on div "Capsule" at bounding box center [105, 74] width 90 height 17
type input "b0f0d7d7-ff64-4292-b8c9-0fd91d74cc45"
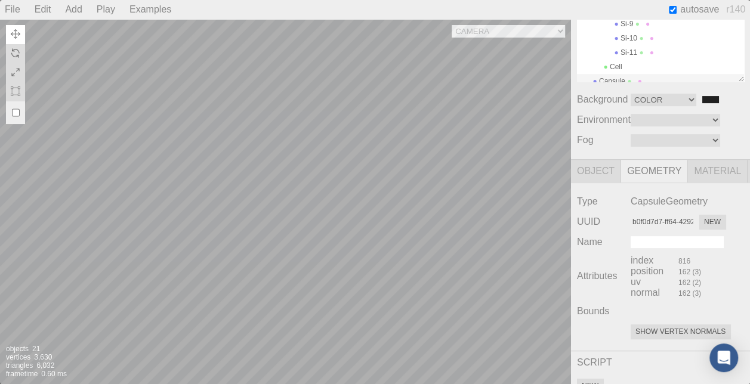
click at [380, 103] on div "Camera OrthographicCamera PerspectiveCamera Objects 21 Vertices 3,630 Triangles…" at bounding box center [285, 201] width 571 height 365
click at [384, 41] on div "Camera OrthographicCamera PerspectiveCamera Objects 21 Vertices 3,630 Triangles…" at bounding box center [285, 201] width 571 height 365
click at [399, 203] on div "Camera OrthographicCamera PerspectiveCamera Objects 21 Vertices 3,630 Triangles…" at bounding box center [285, 201] width 571 height 365
click at [374, 91] on div "Camera OrthographicCamera PerspectiveCamera Objects 21 Vertices 3,630 Triangles…" at bounding box center [285, 201] width 571 height 365
click at [339, 133] on div "Camera OrthographicCamera PerspectiveCamera Objects 21 Vertices 3,630 Triangles…" at bounding box center [285, 201] width 571 height 365
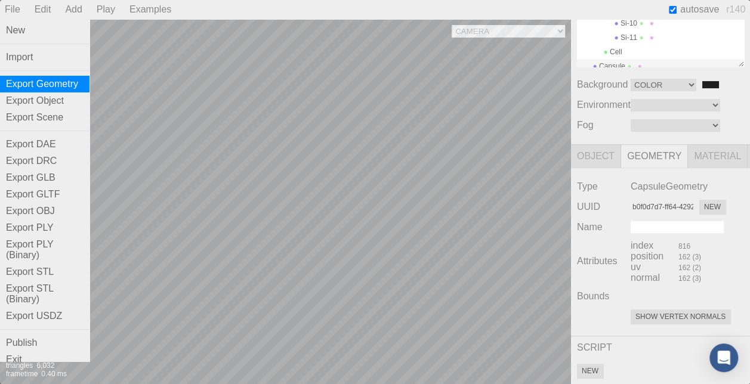
scroll to position [27, 0]
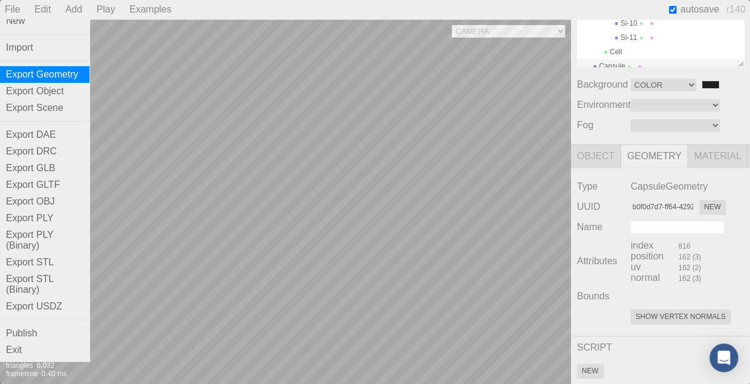
click at [54, 67] on div "Export Geometry" at bounding box center [45, 74] width 90 height 17
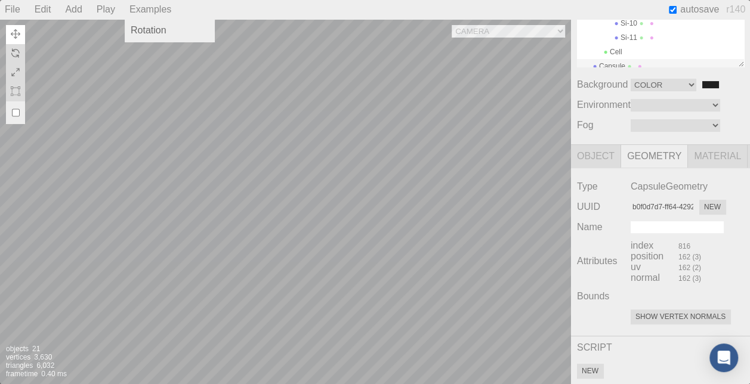
click at [128, 10] on div "Examples" at bounding box center [150, 9] width 51 height 19
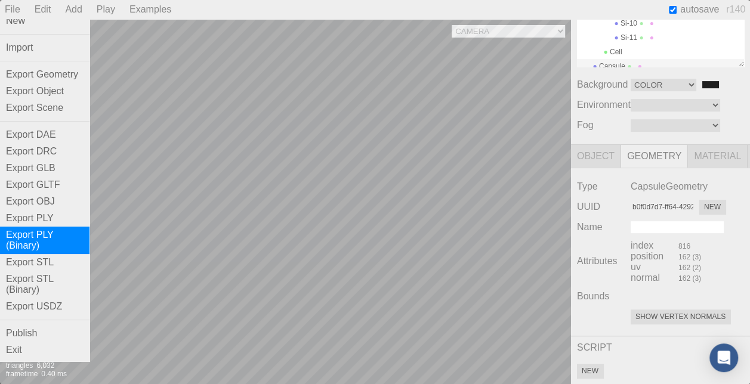
scroll to position [91, 0]
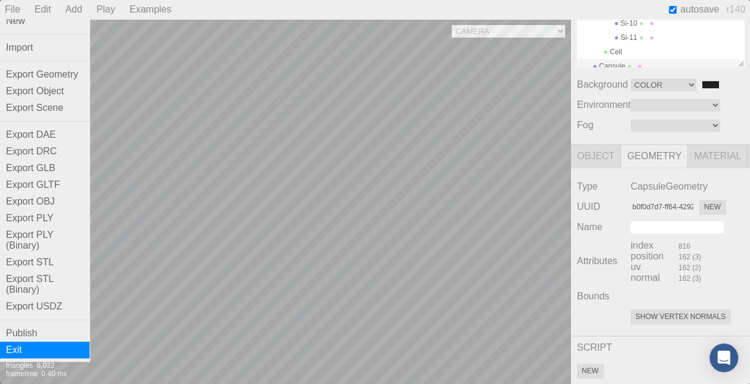
click at [33, 346] on div "Exit" at bounding box center [45, 350] width 90 height 17
type input "3.8669999135585558"
type input "3.8669998981069353"
type input "15.468000411987305"
type input "59.9999982472968"
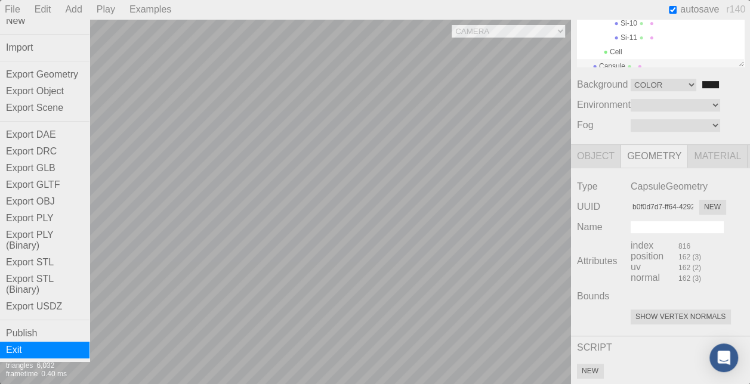
type input "59.99999837947563"
type input "59.999994077402114"
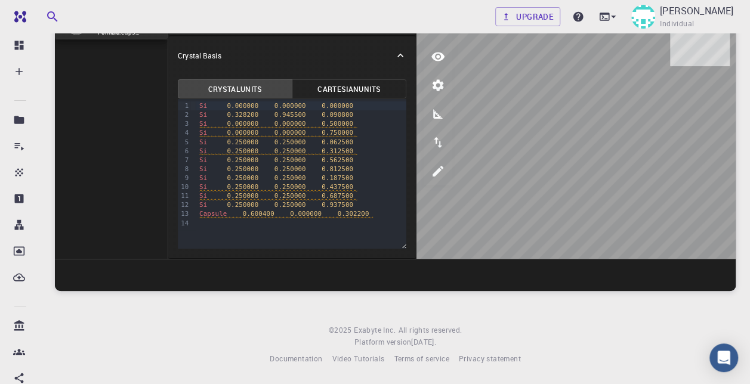
scroll to position [0, 0]
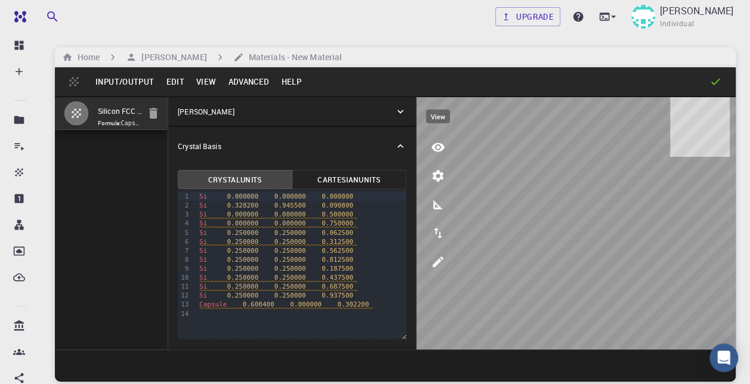
click at [441, 143] on icon "view" at bounding box center [438, 147] width 14 height 14
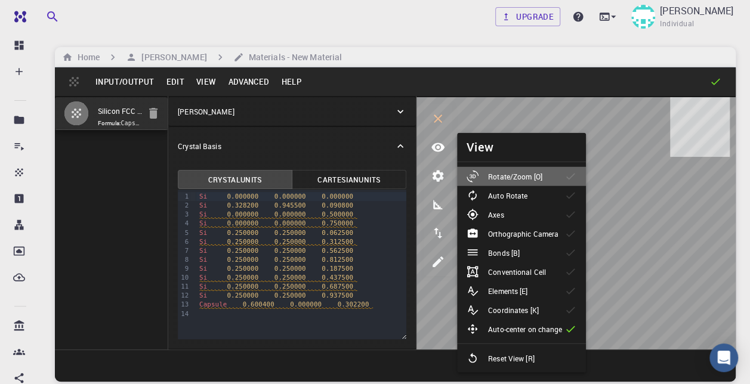
click at [481, 175] on div at bounding box center [477, 177] width 21 height 12
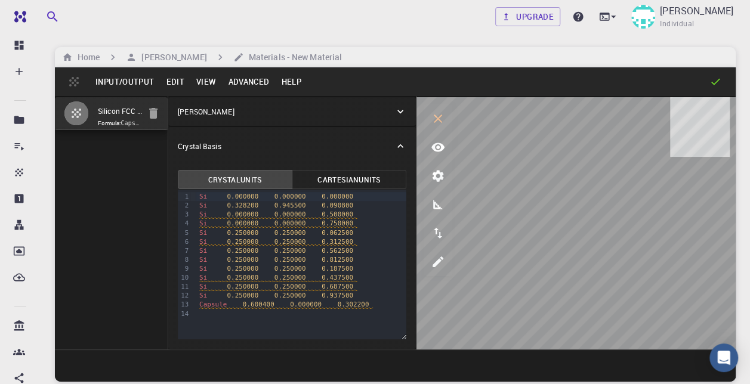
click at [177, 80] on button "Edit" at bounding box center [175, 81] width 30 height 19
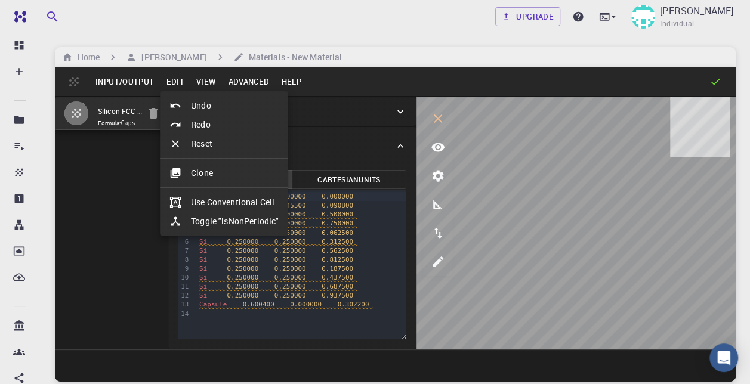
click at [537, 133] on div at bounding box center [375, 192] width 750 height 384
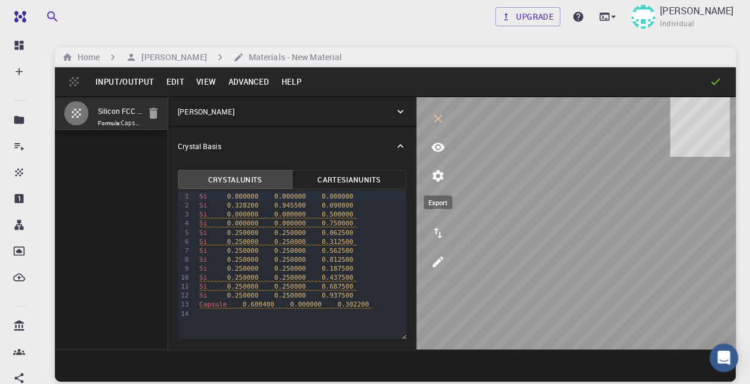
click at [443, 230] on icon "export" at bounding box center [438, 233] width 14 height 14
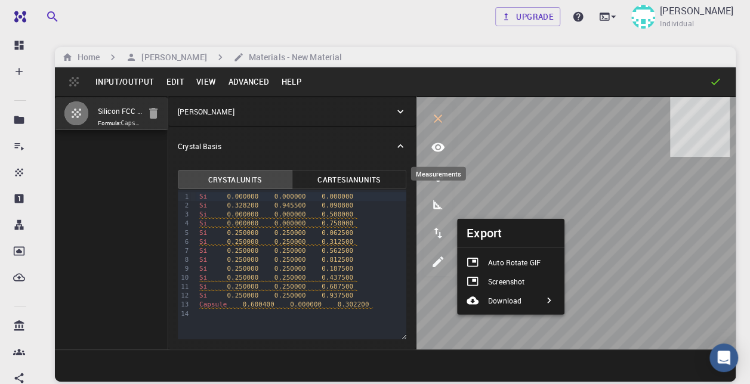
click at [432, 191] on button "measurements" at bounding box center [438, 204] width 29 height 29
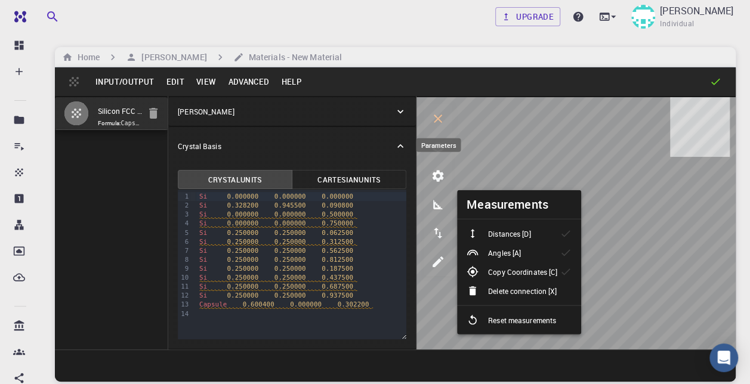
click at [435, 169] on icon "parameters" at bounding box center [438, 176] width 14 height 14
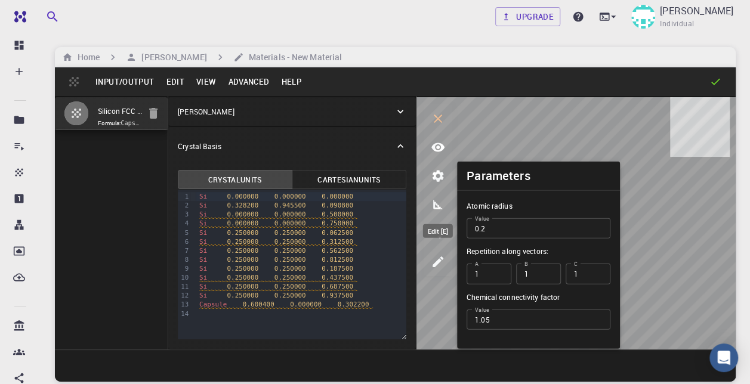
click at [433, 267] on icon "edit [e]" at bounding box center [438, 262] width 11 height 11
select select "Color"
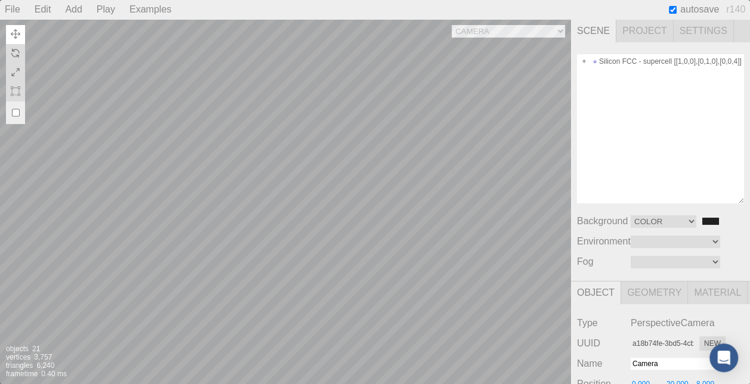
click at [346, 147] on div "Camera OrthographicCamera PerspectiveCamera Objects 21 Vertices 3,757 Triangles…" at bounding box center [285, 201] width 571 height 365
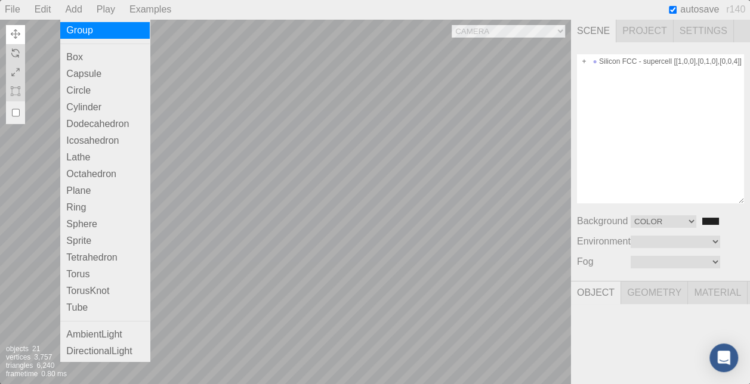
click at [101, 37] on div "Group" at bounding box center [105, 30] width 90 height 17
type input "a1fd47d0-a24f-4701-aed8-b5a695dd1c6c"
type input "Group"
type input "0.000"
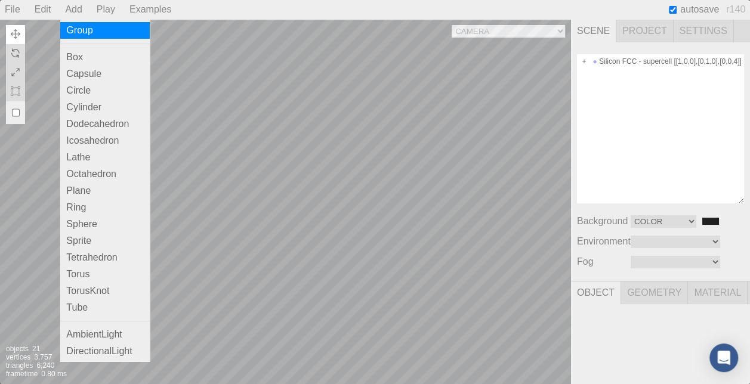
type input "0.00 °"
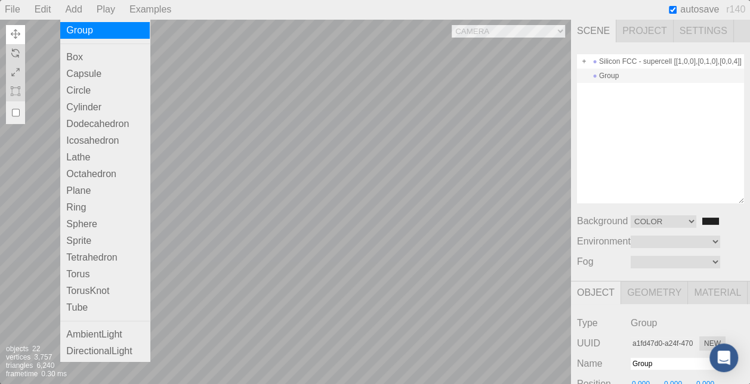
click at [101, 37] on div "Group" at bounding box center [105, 30] width 90 height 17
type input "000c151e-a994-4edf-82c6-0fc076d97ea4"
type input "0.00 °"
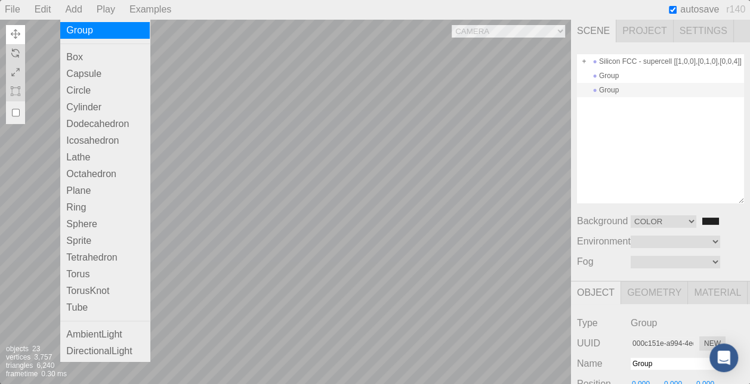
click at [101, 37] on div "Group" at bounding box center [105, 30] width 90 height 17
type input "37eb3cbb-e208-427b-a3cd-6c114aeb10cf"
type input "0.00 °"
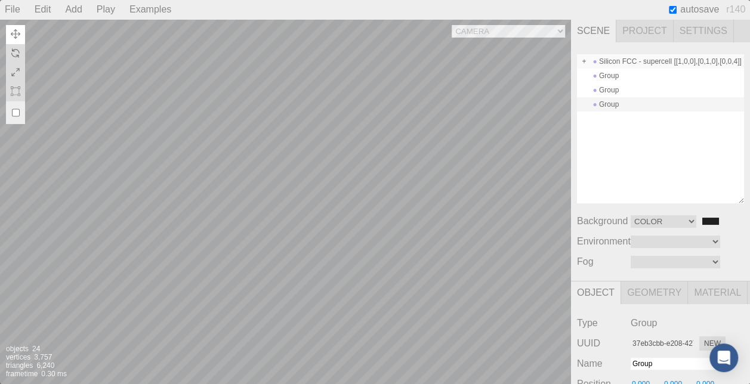
click at [661, 63] on div "Silicon FCC - supercell [[1,0,0],[0,1,0],[0,0,4]]" at bounding box center [660, 61] width 167 height 14
type input "6cdc42ab-ea0d-470a-855b-23620ae6f56d"
type input "Silicon FCC - supercell [[1,0,0],[0,1,0],[0,0,4]]"
type input "0.00 °"
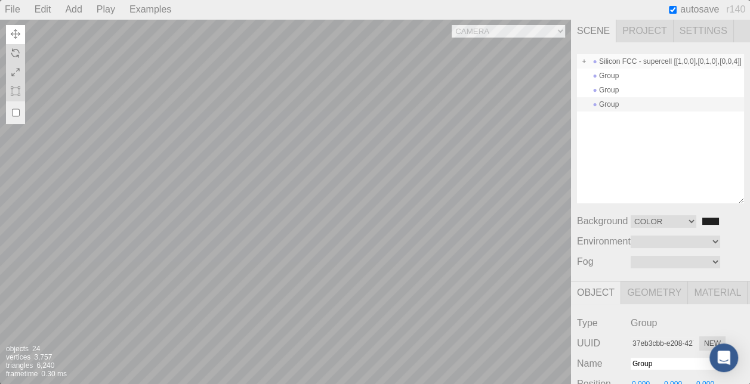
type input "0.00 °"
click at [651, 25] on span "Project" at bounding box center [645, 31] width 57 height 23
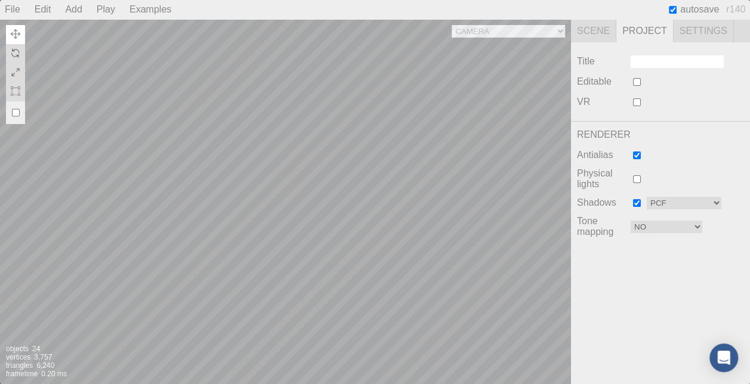
click at [607, 35] on span "Scene" at bounding box center [593, 31] width 45 height 23
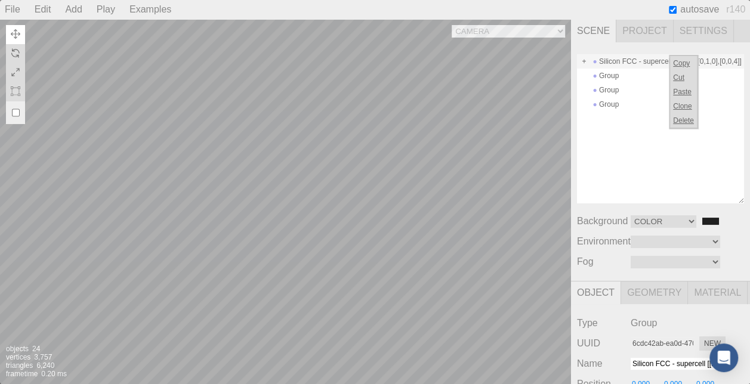
click at [658, 60] on div "Silicon FCC - supercell [[1,0,0],[0,1,0],[0,0,4]]" at bounding box center [660, 61] width 167 height 14
click at [391, 133] on div "Camera OrthographicCamera PerspectiveCamera Objects 24 Vertices 3,757 Triangles…" at bounding box center [285, 201] width 571 height 365
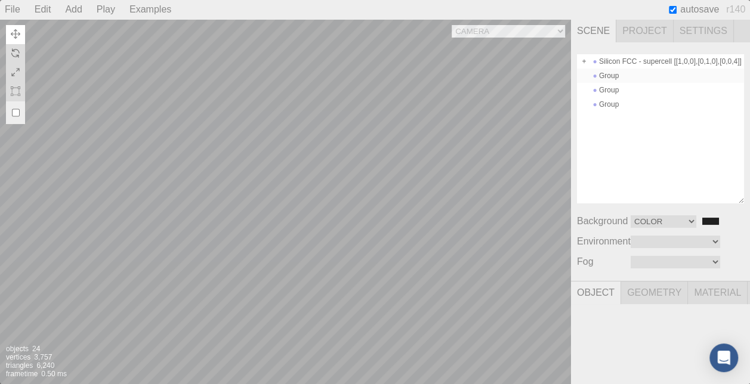
click at [331, 109] on div "Camera OrthographicCamera PerspectiveCamera Objects 24 Vertices 3,757 Triangles…" at bounding box center [285, 201] width 571 height 365
type input "a39d7734-5b90-47b3-8c89-11418a02f4b7"
type input "Si-4"
type input "1.116"
type input "0.789"
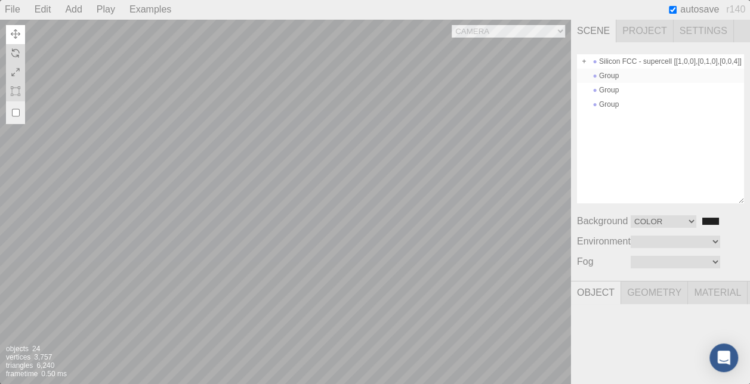
type input "1.933"
type input "0.00 °"
type input "0.300"
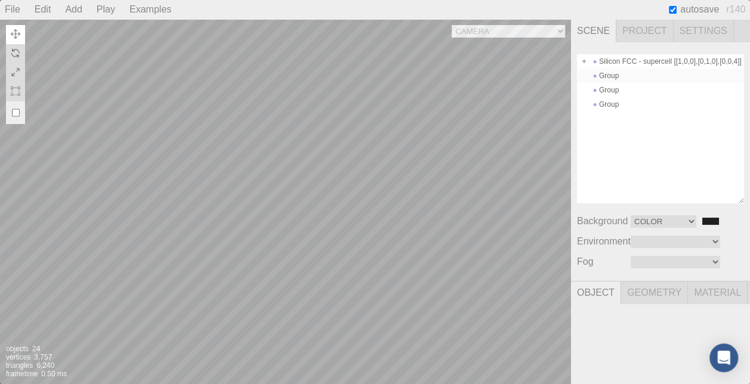
type input "0.300"
type textarea "{ "symbolWithLabel": "Si", "atomicIndex": 4 }"
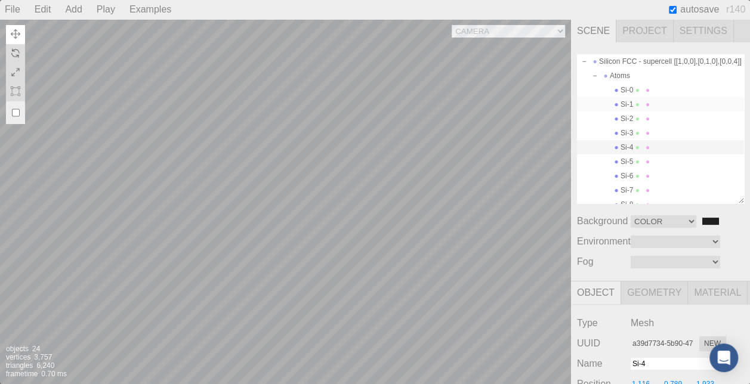
scroll to position [47, 0]
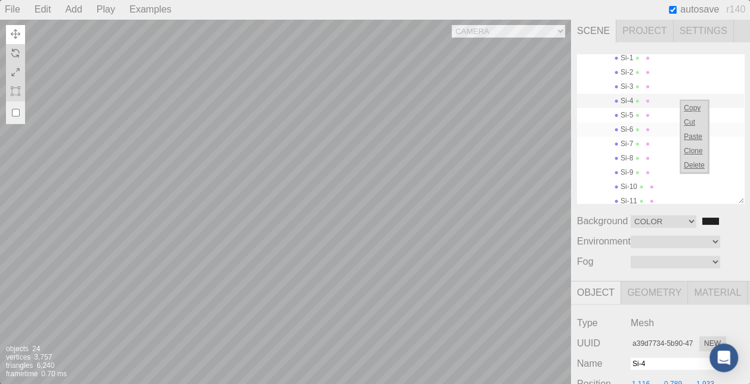
click at [652, 128] on span at bounding box center [648, 129] width 8 height 8
type input "31ae462d-ff54-4a28-8fef-3cedf662febe"
type input "Si-6"
type input "9.668"
type input "0.00 °"
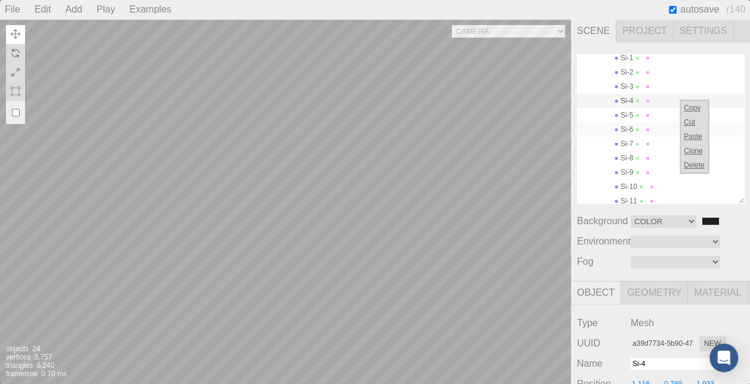
type input "0.00 °"
type textarea "{ "symbolWithLabel": "Si", "atomicIndex": 6 }"
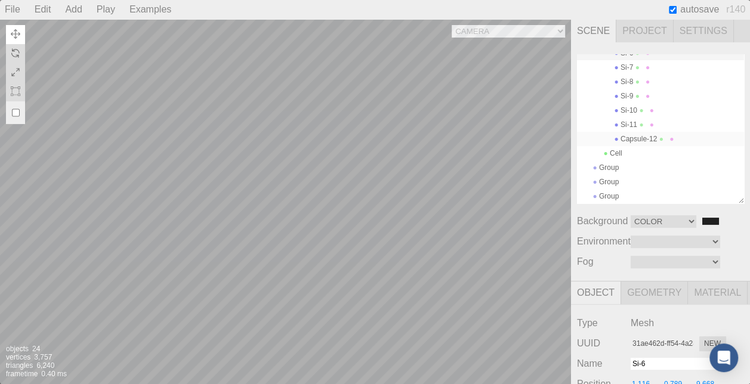
click at [646, 132] on div "Capsule-12" at bounding box center [660, 139] width 167 height 14
type input "ae23bfbb-6e60-42c9-9bb7-229c6109efe4"
type input "Capsule-12"
type input "2.011"
type input "0.000"
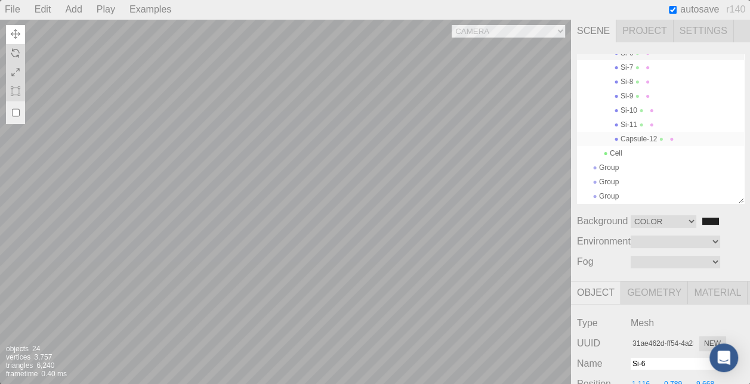
type input "5.835"
type input "0.00 °"
type textarea "{ "symbolWithLabel": "Capsule", "atomicIndex": 12 }"
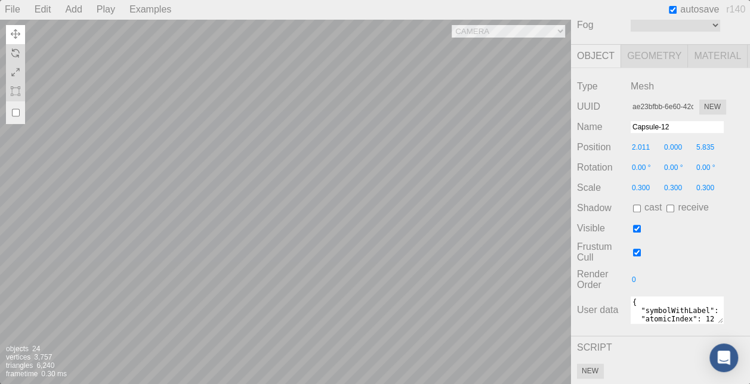
scroll to position [248, 0]
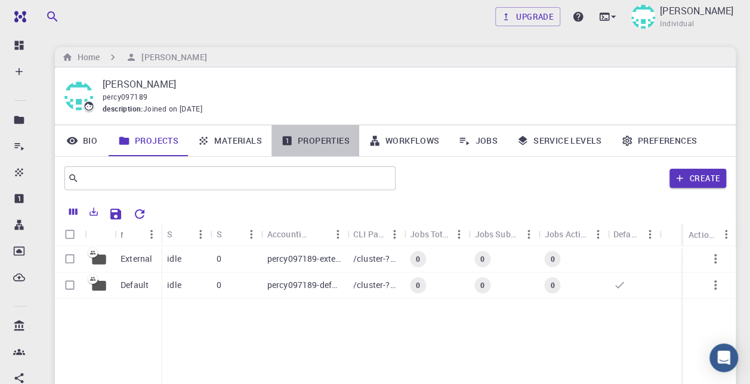
click at [312, 145] on link "Properties" at bounding box center [316, 140] width 88 height 31
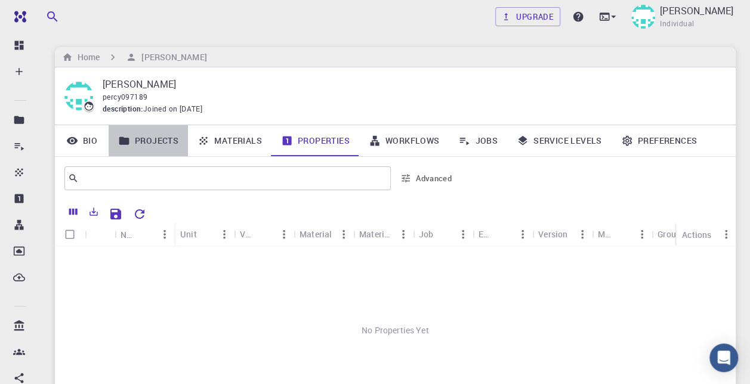
click at [178, 132] on link "Projects" at bounding box center [148, 140] width 79 height 31
